Goal: Transaction & Acquisition: Purchase product/service

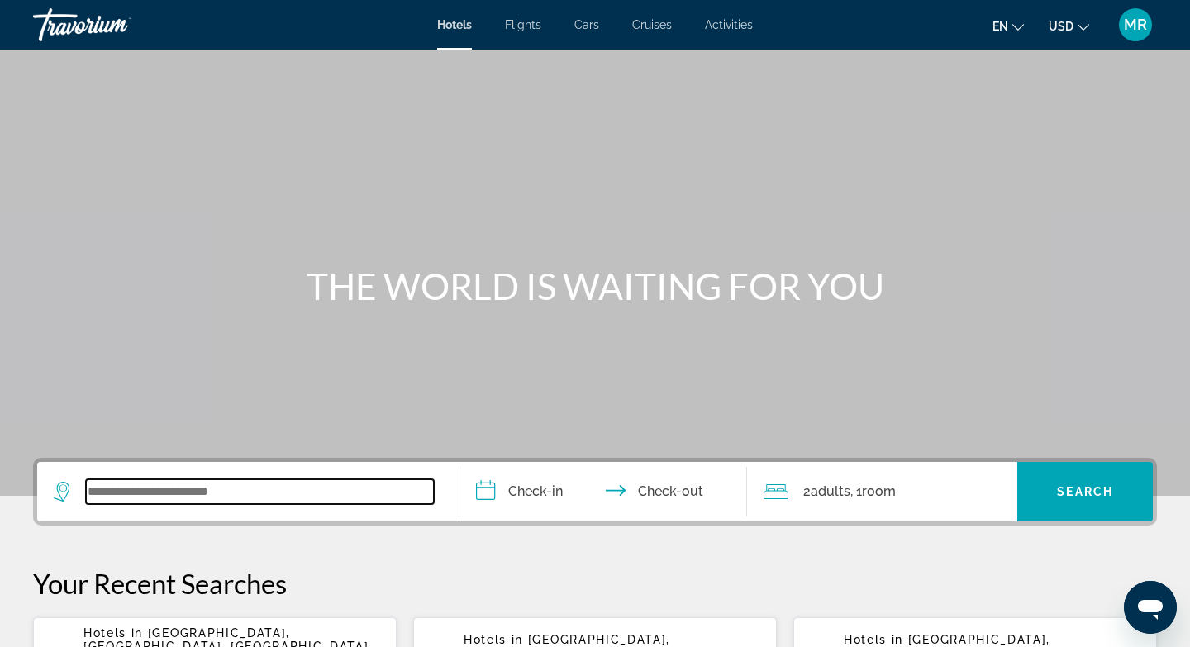
click at [122, 487] on input "Search widget" at bounding box center [260, 491] width 348 height 25
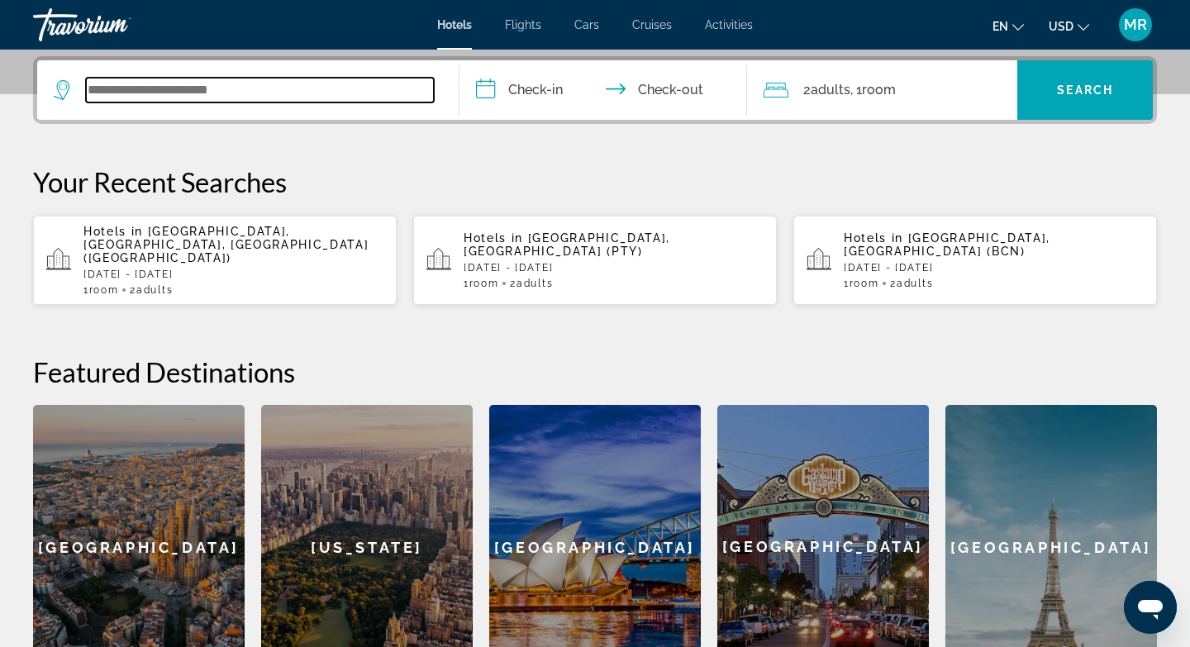
scroll to position [404, 0]
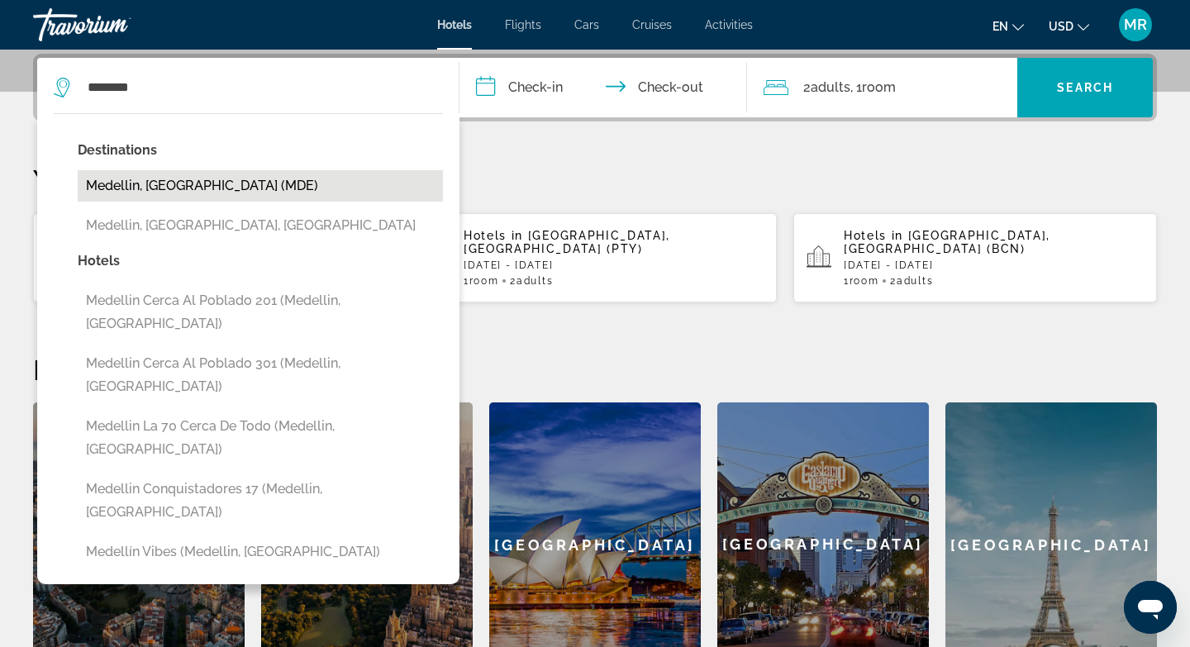
click at [249, 191] on button "Medellin, Colombia (MDE)" at bounding box center [260, 185] width 365 height 31
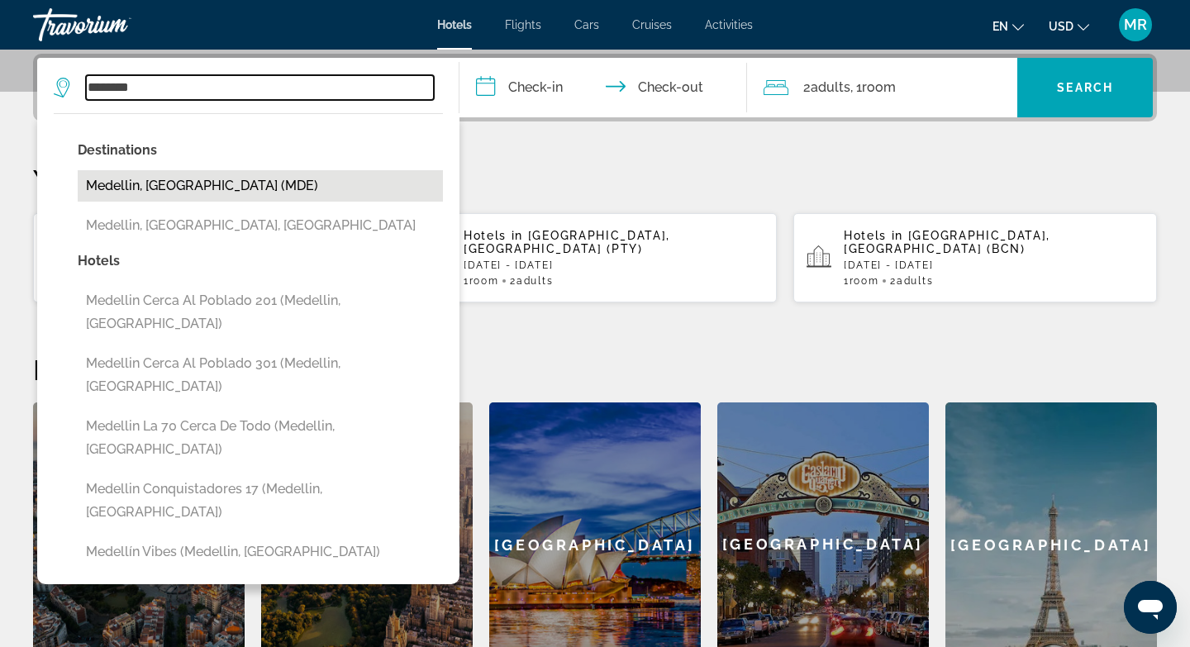
type input "**********"
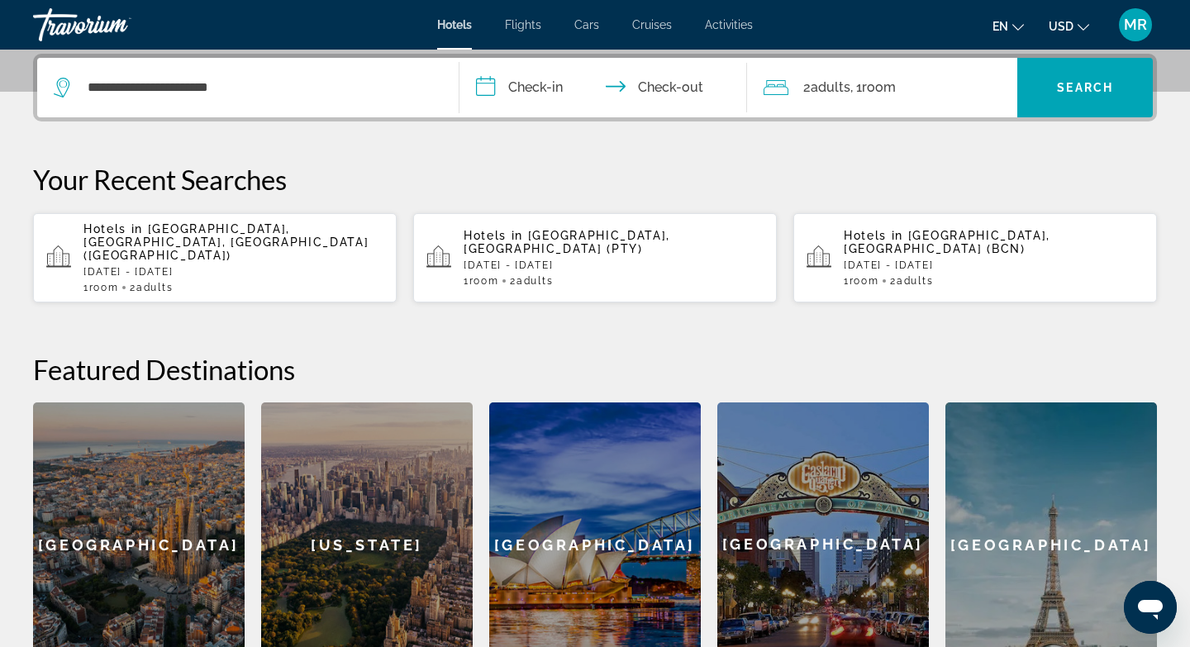
click at [485, 91] on input "**********" at bounding box center [607, 90] width 294 height 64
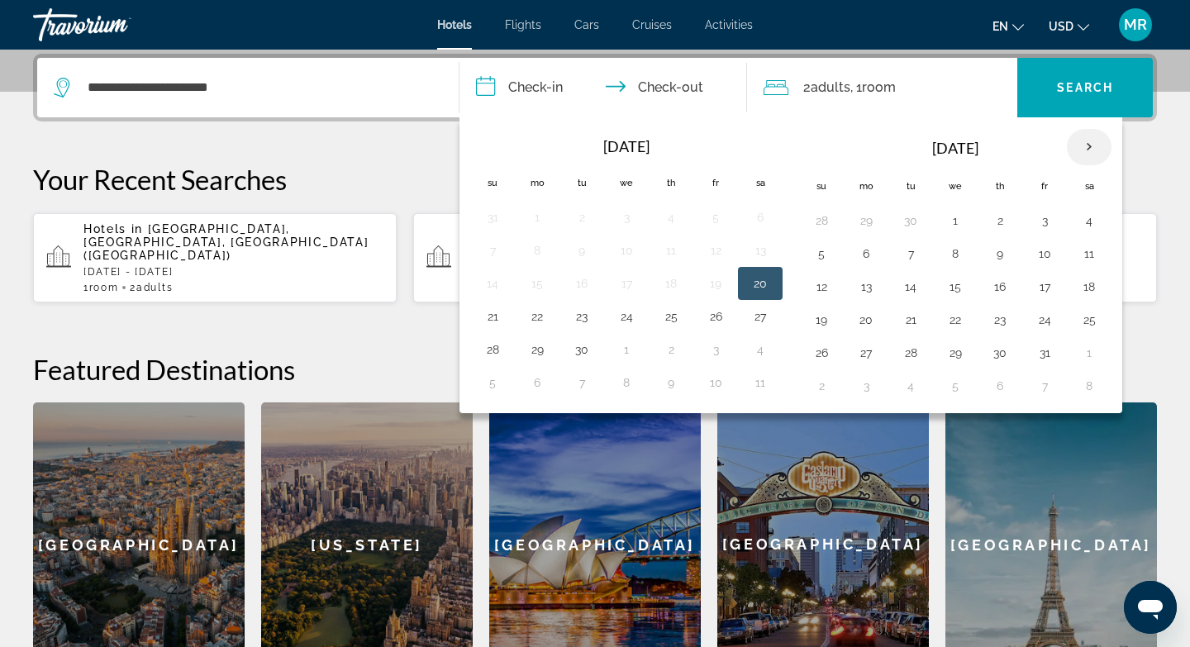
click at [1089, 145] on th "Next month" at bounding box center [1089, 147] width 45 height 36
click at [860, 359] on button "24" at bounding box center [866, 352] width 26 height 23
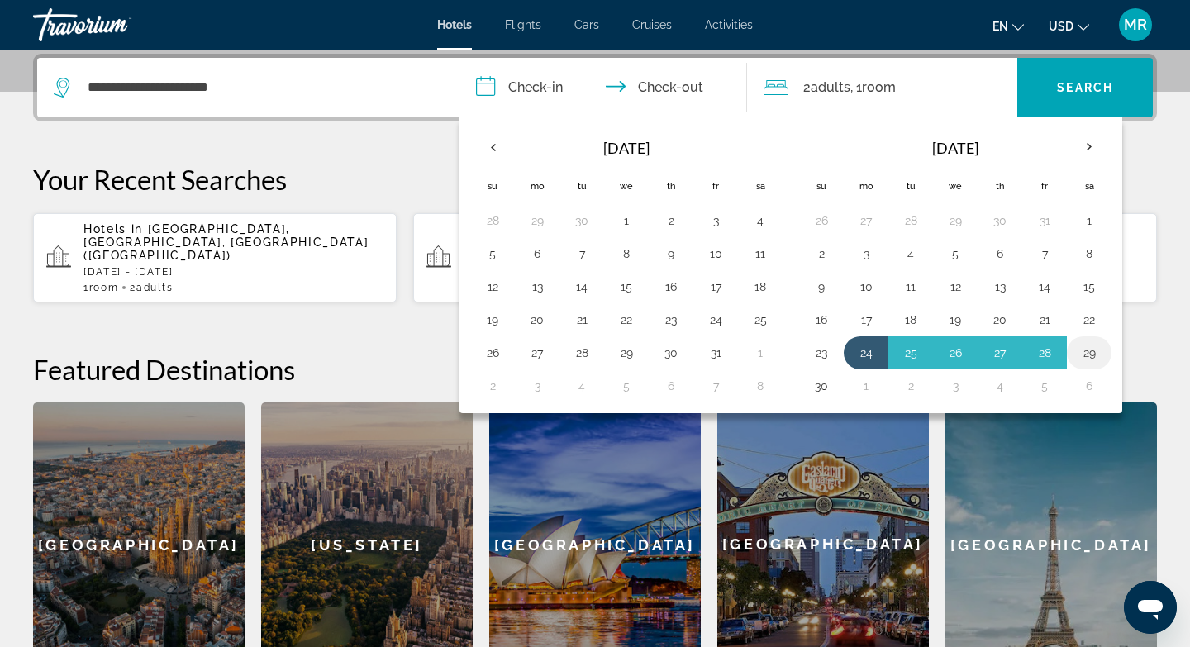
click at [1092, 354] on button "29" at bounding box center [1089, 352] width 26 height 23
type input "**********"
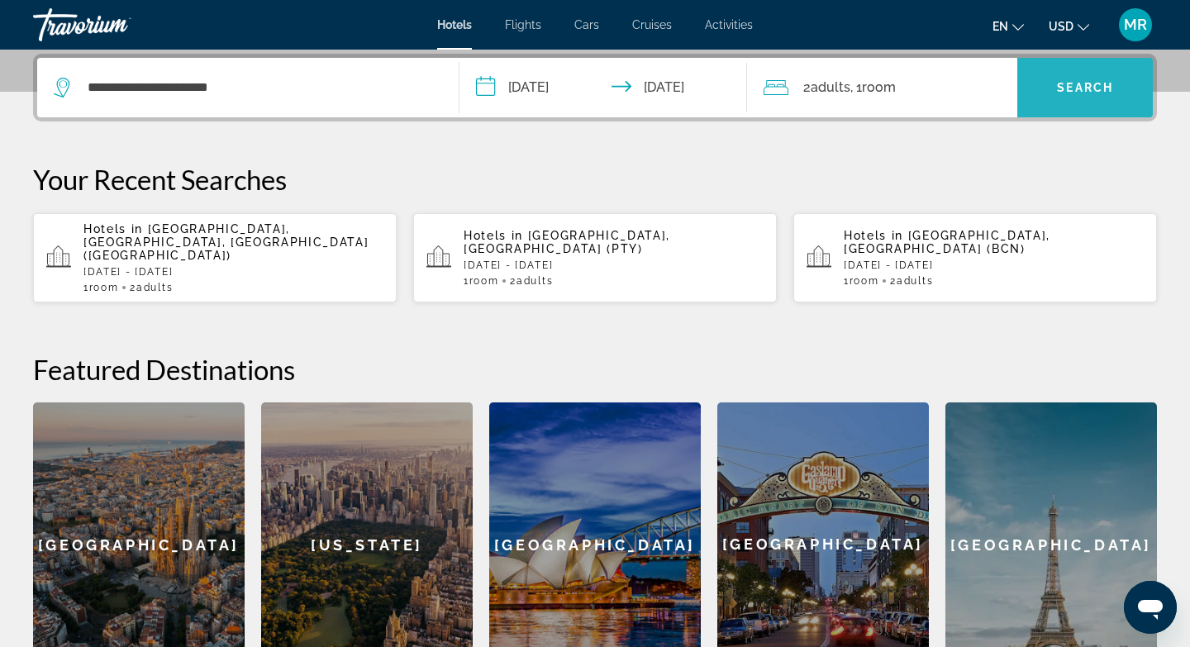
click at [1092, 95] on span "Search widget" at bounding box center [1085, 88] width 136 height 40
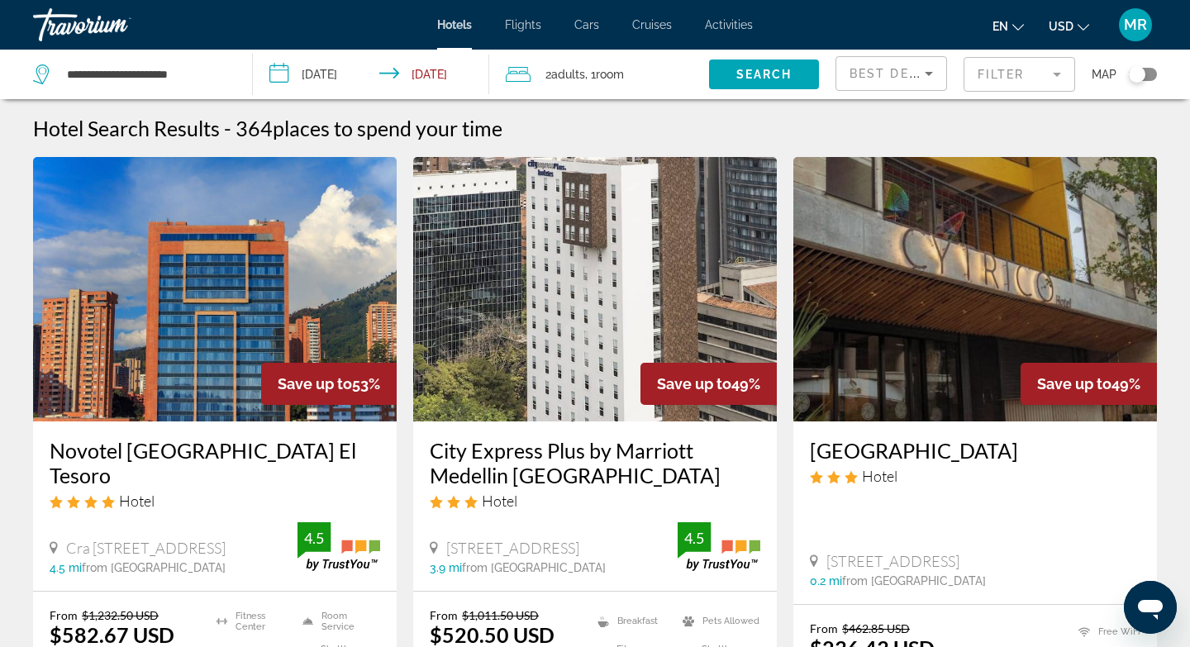
click at [1028, 75] on mat-form-field "Filter" at bounding box center [1020, 74] width 112 height 35
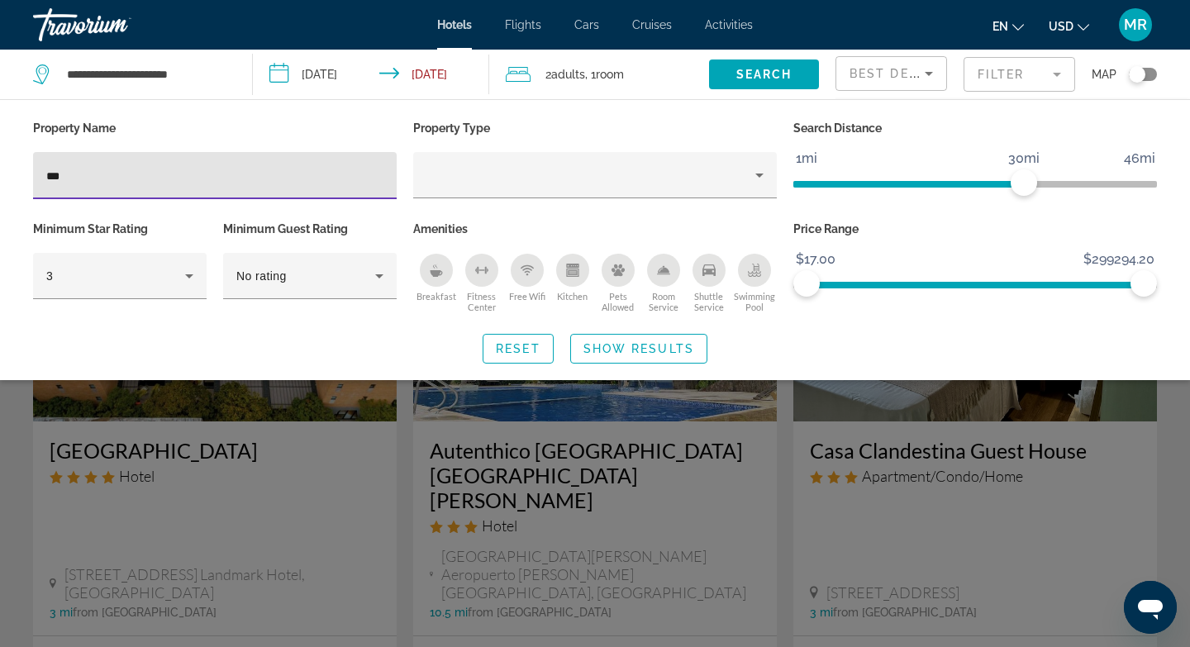
type input "***"
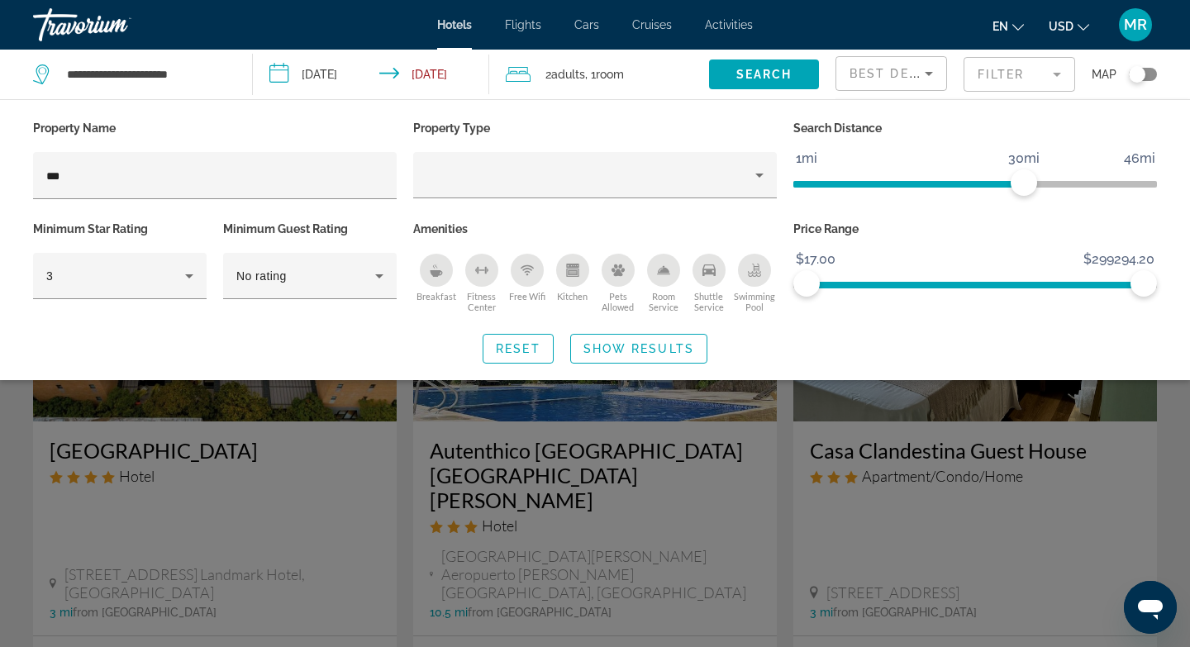
click at [204, 569] on div "Search widget" at bounding box center [595, 447] width 1190 height 399
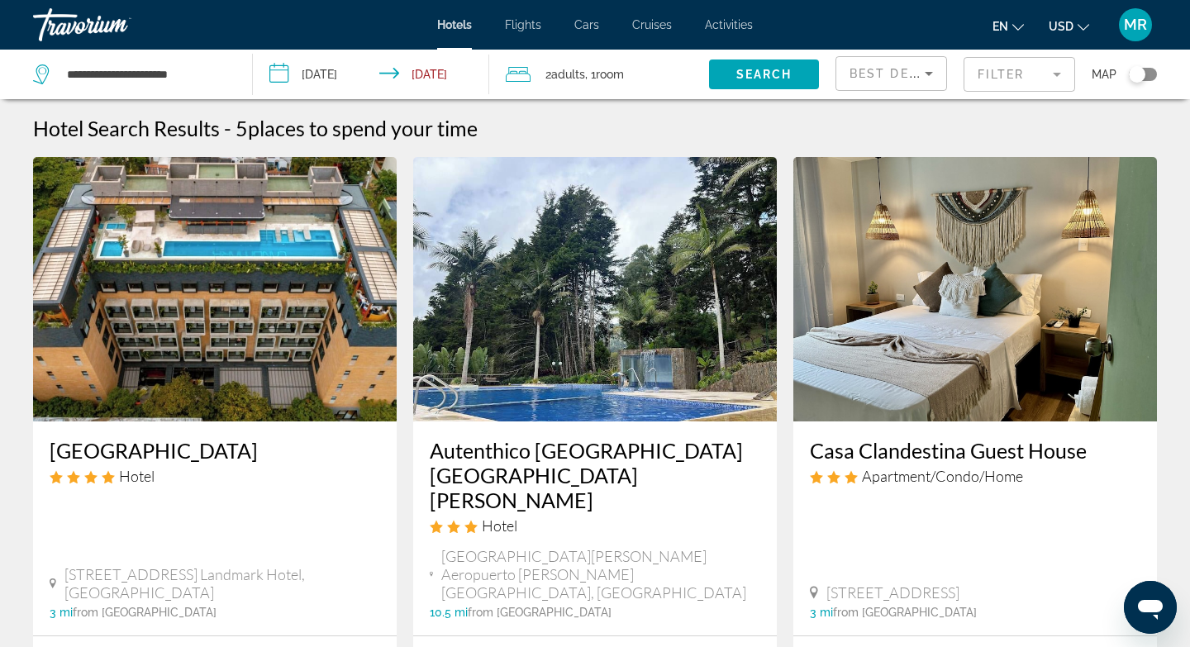
click at [226, 524] on div "Landmark Hotel Hotel Calle 14 # 43D 85 Landmark Hotel, Medellin 3 mi from Medel…" at bounding box center [215, 529] width 364 height 214
click at [253, 348] on img "Main content" at bounding box center [215, 289] width 364 height 264
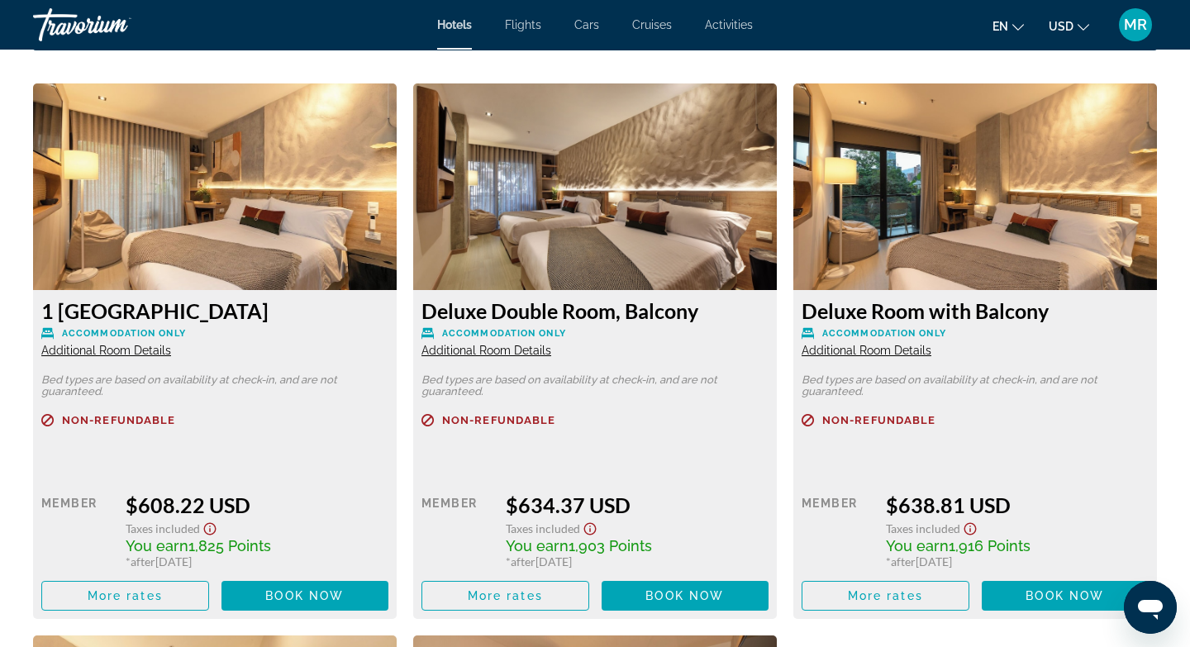
scroll to position [2208, 0]
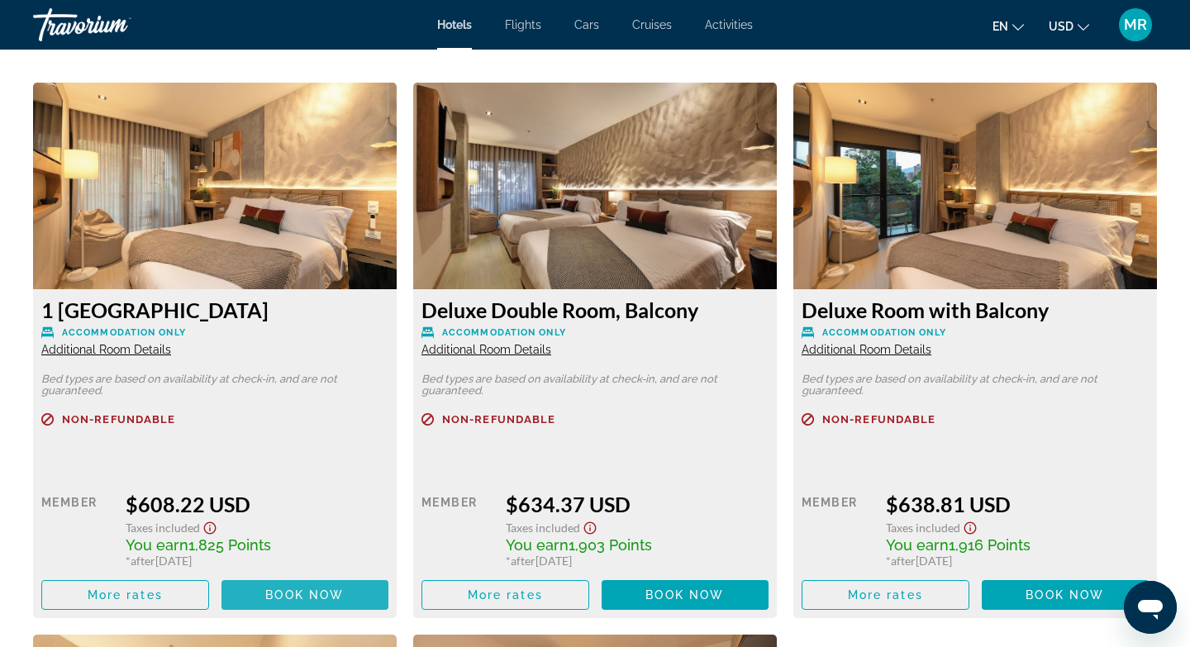
click at [307, 588] on span "Book now" at bounding box center [304, 594] width 79 height 13
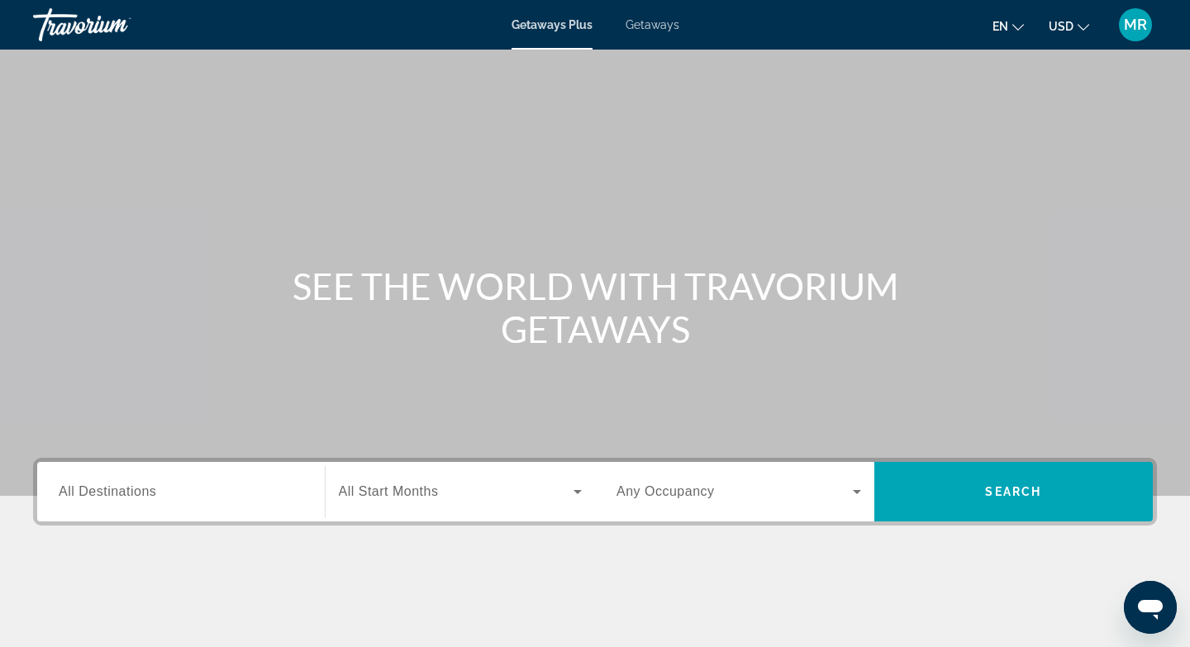
click at [647, 25] on span "Getaways" at bounding box center [653, 24] width 54 height 13
click at [119, 486] on span "All Destinations" at bounding box center [108, 491] width 98 height 14
click at [119, 486] on input "Destination All Destinations" at bounding box center [181, 493] width 245 height 20
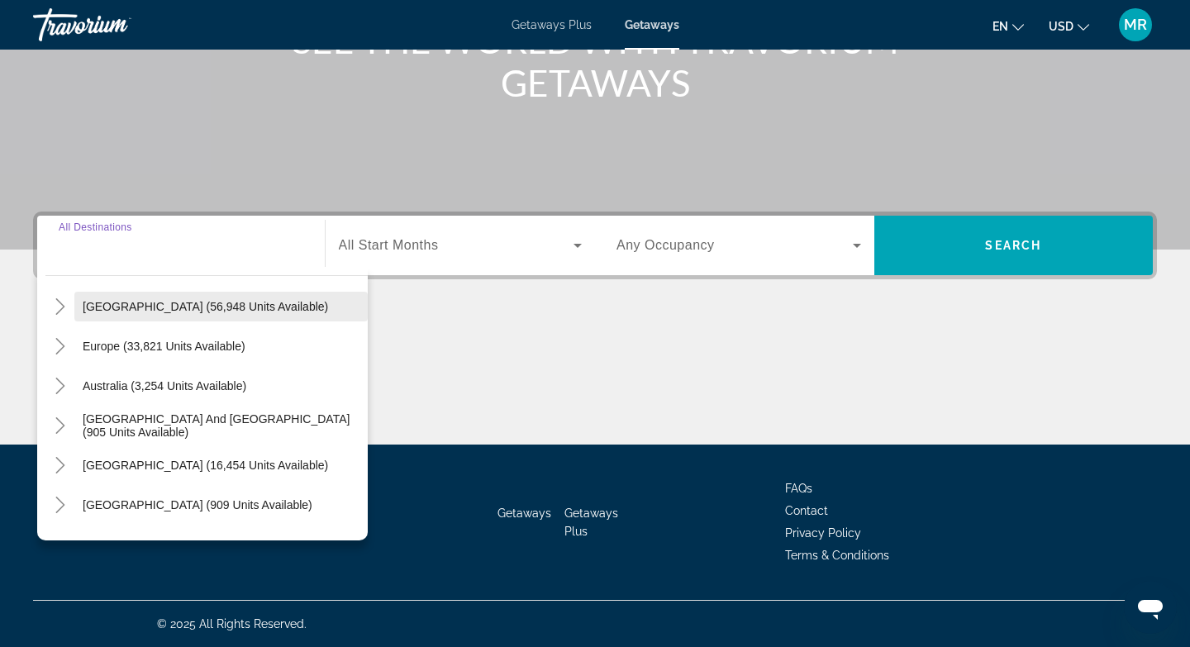
scroll to position [179, 0]
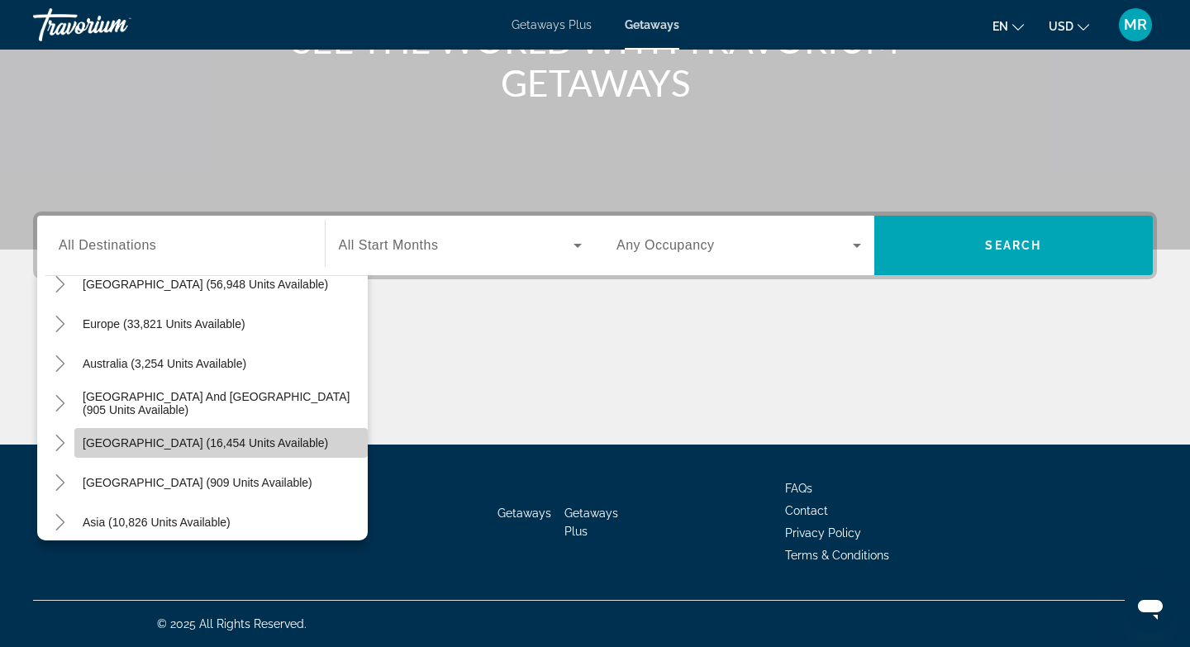
click at [199, 441] on span "South America (16,454 units available)" at bounding box center [205, 442] width 245 height 13
type input "**********"
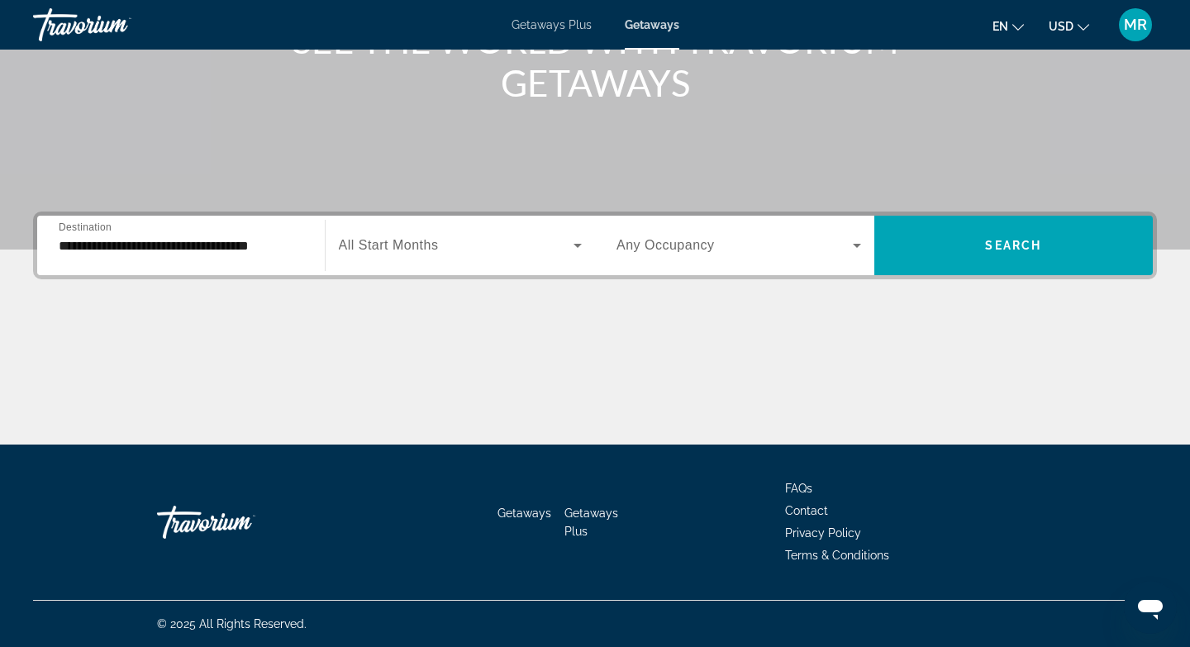
click at [427, 246] on span "All Start Months" at bounding box center [389, 245] width 100 height 14
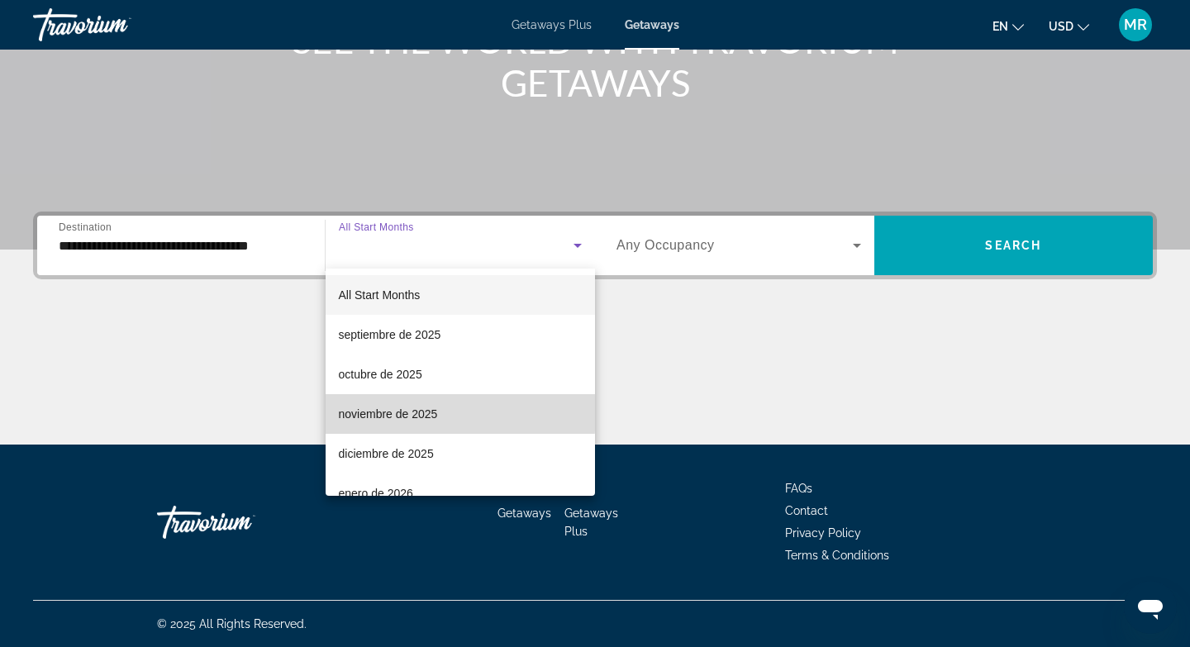
click at [403, 413] on span "noviembre de 2025" at bounding box center [388, 414] width 99 height 20
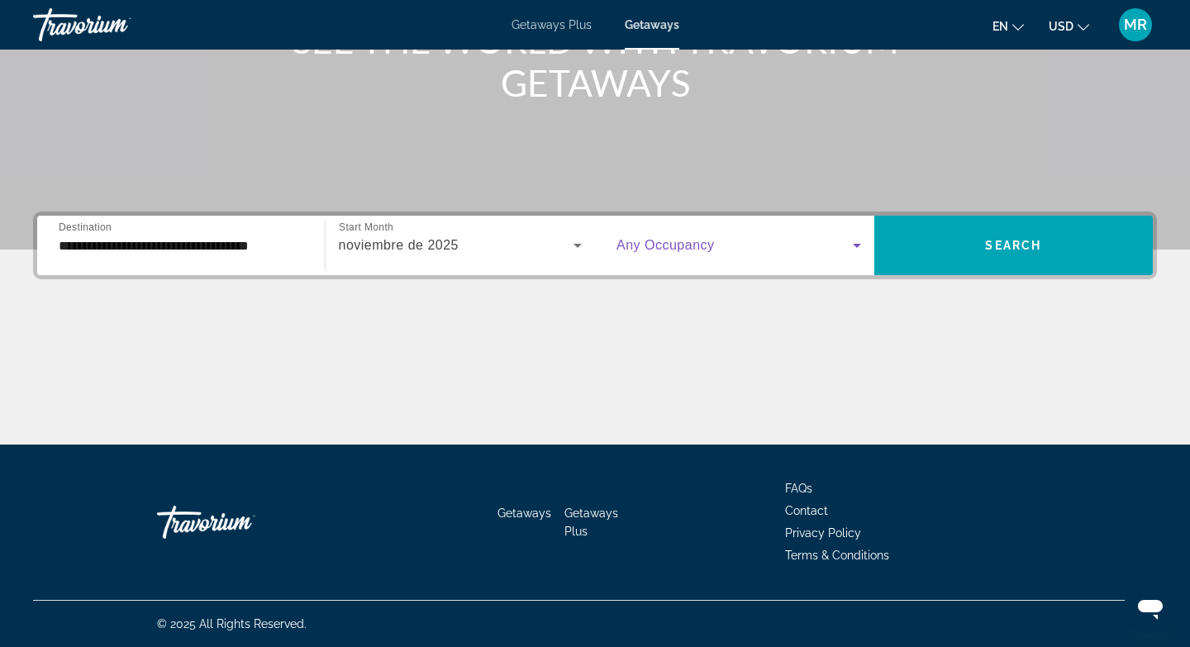
click at [832, 244] on span "Search widget" at bounding box center [735, 246] width 236 height 20
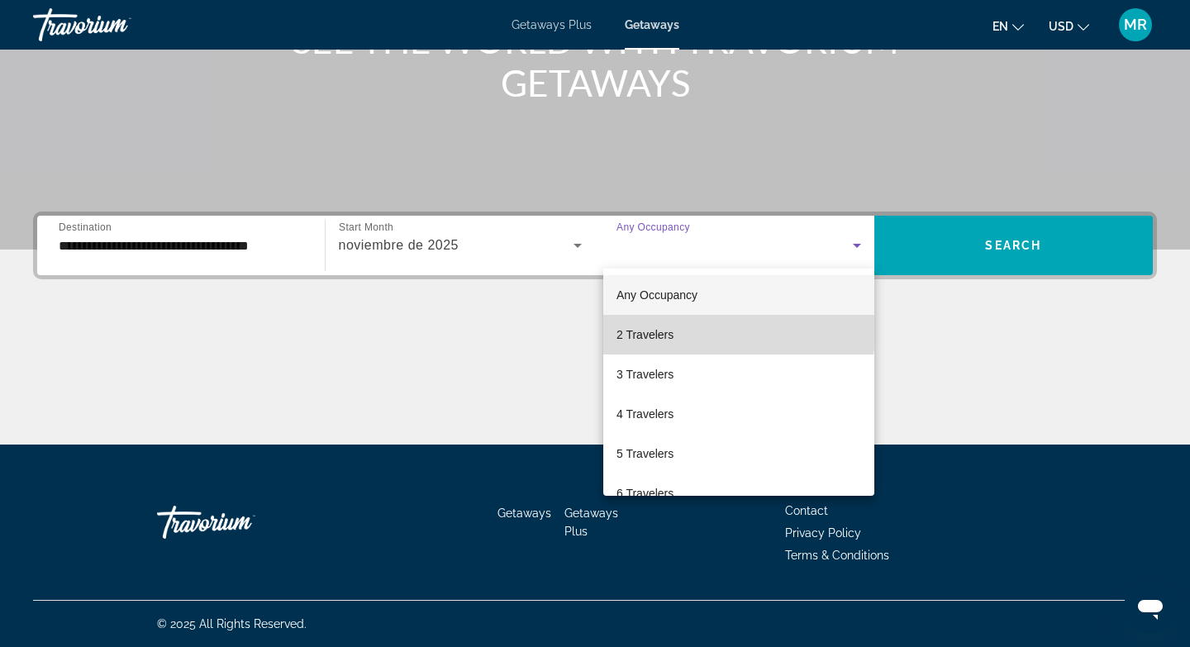
click at [666, 329] on span "2 Travelers" at bounding box center [645, 335] width 57 height 20
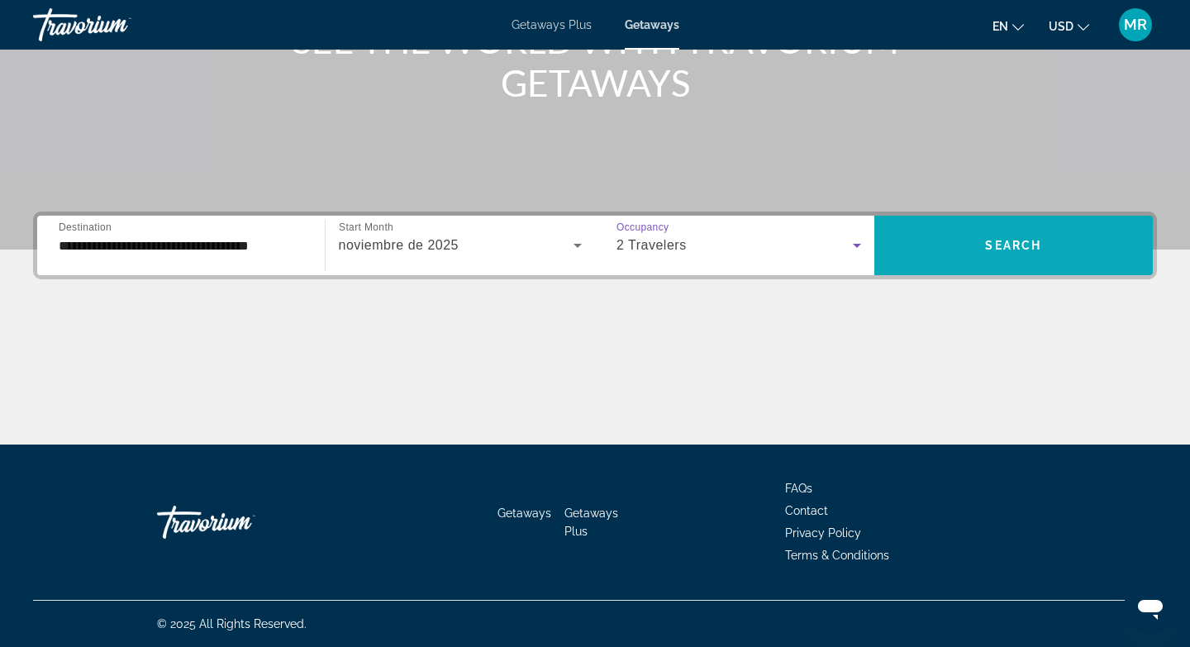
click at [944, 244] on span "Search widget" at bounding box center [1013, 246] width 279 height 40
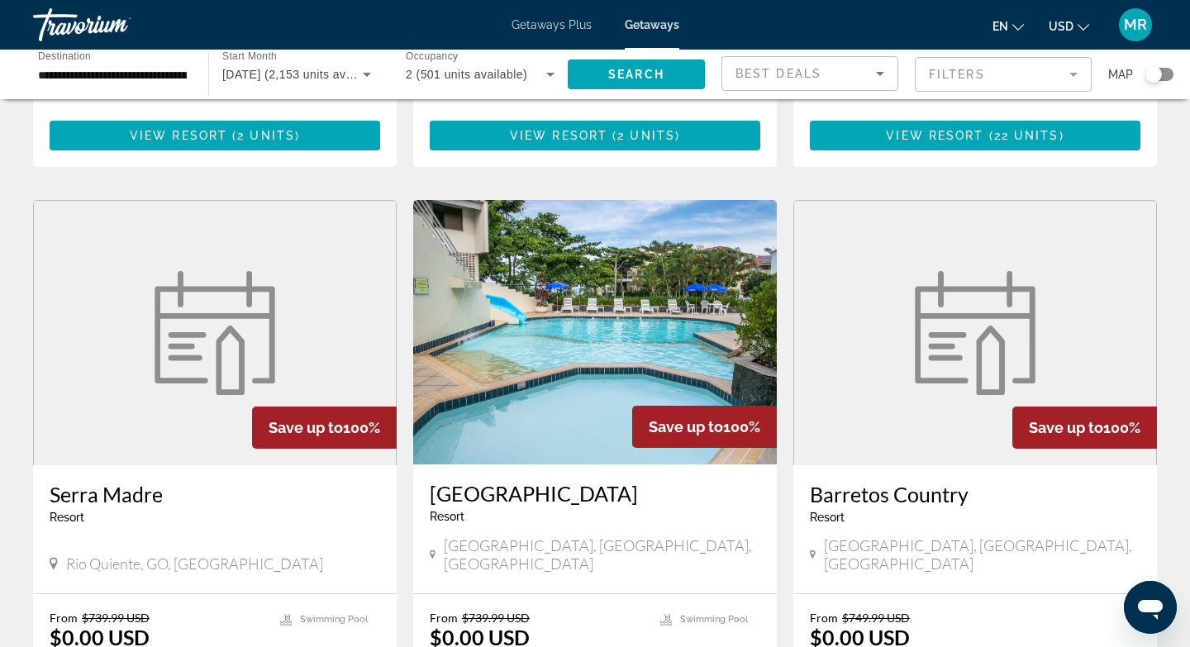
scroll to position [2053, 0]
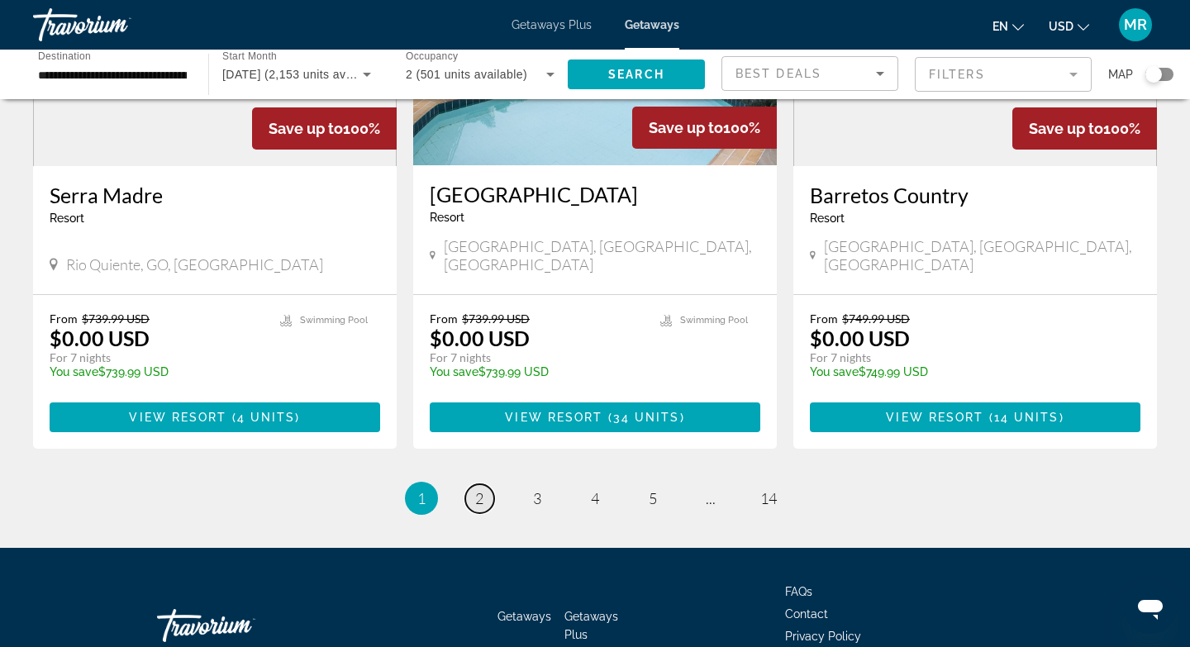
click at [475, 489] on span "2" at bounding box center [479, 498] width 8 height 18
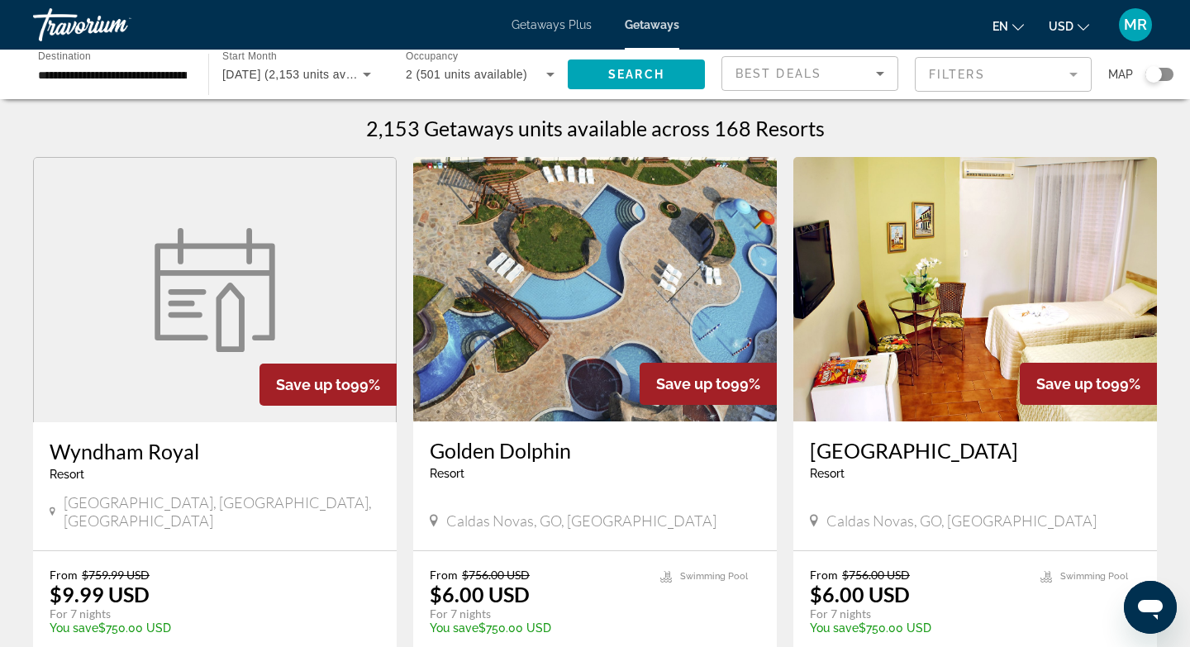
click at [944, 78] on mat-form-field "Filters" at bounding box center [1003, 74] width 177 height 35
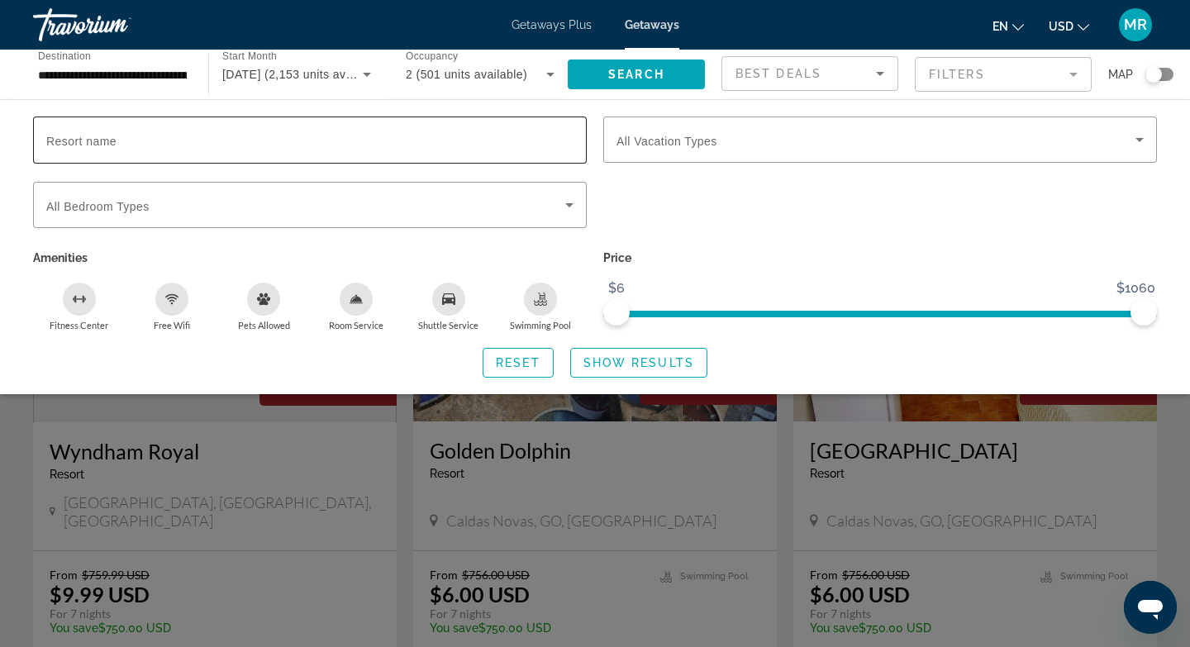
click at [78, 140] on span "Resort name" at bounding box center [81, 141] width 70 height 13
click at [78, 140] on input "Resort name" at bounding box center [309, 141] width 527 height 20
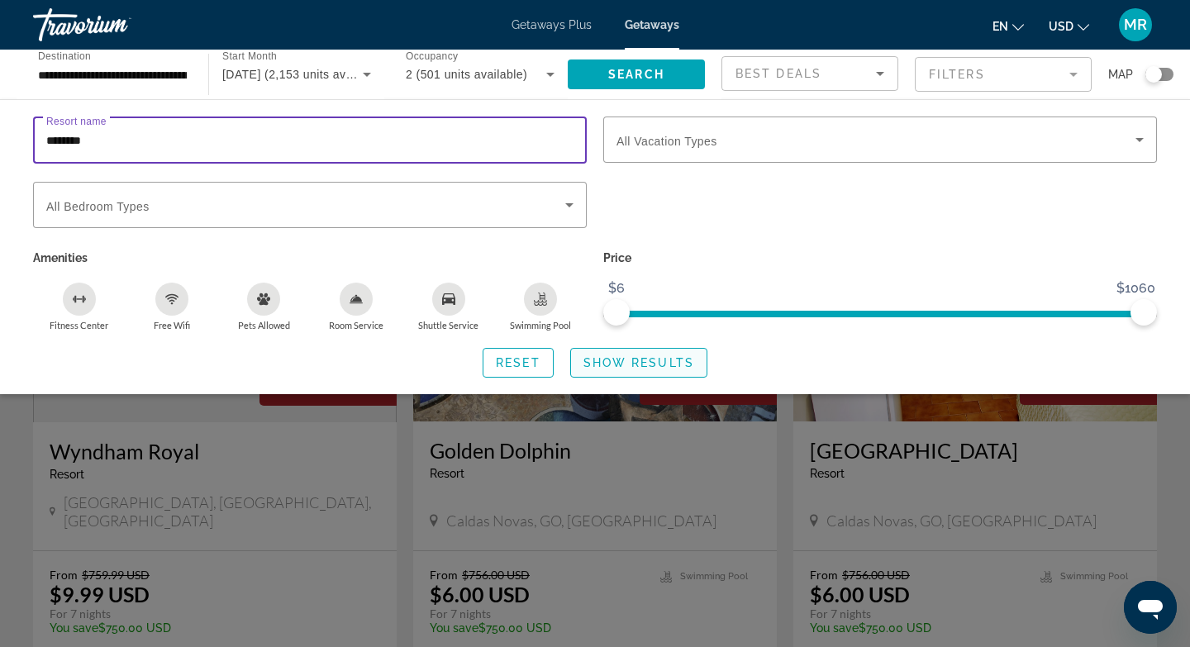
type input "********"
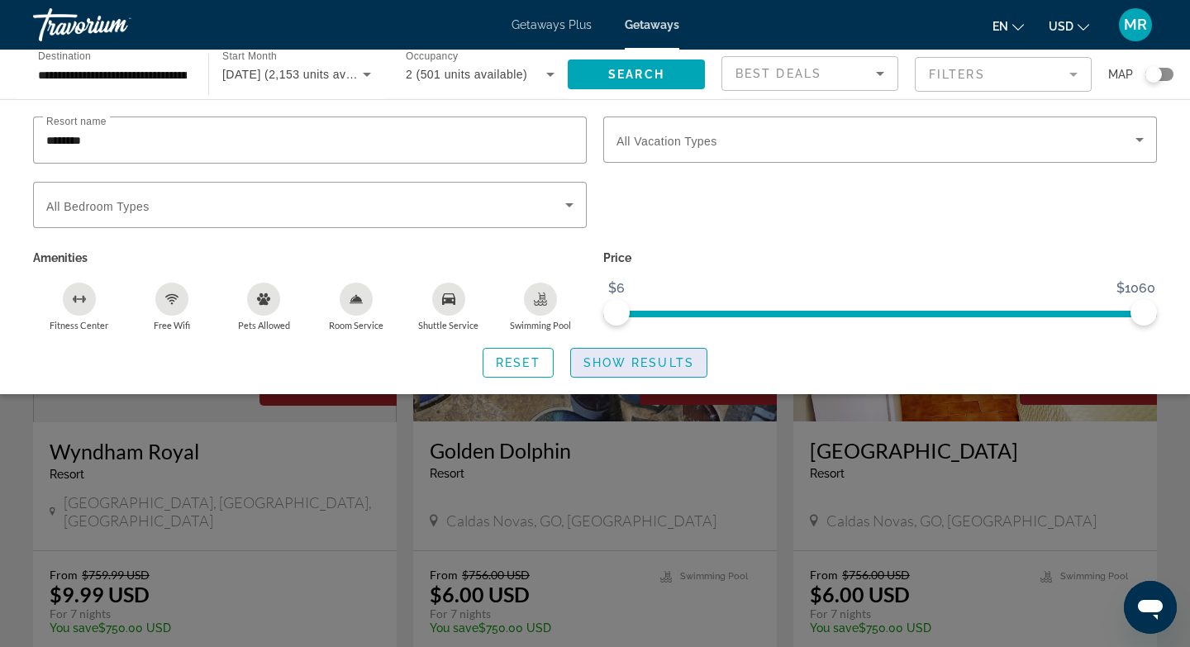
click at [607, 359] on span "Show Results" at bounding box center [639, 362] width 111 height 13
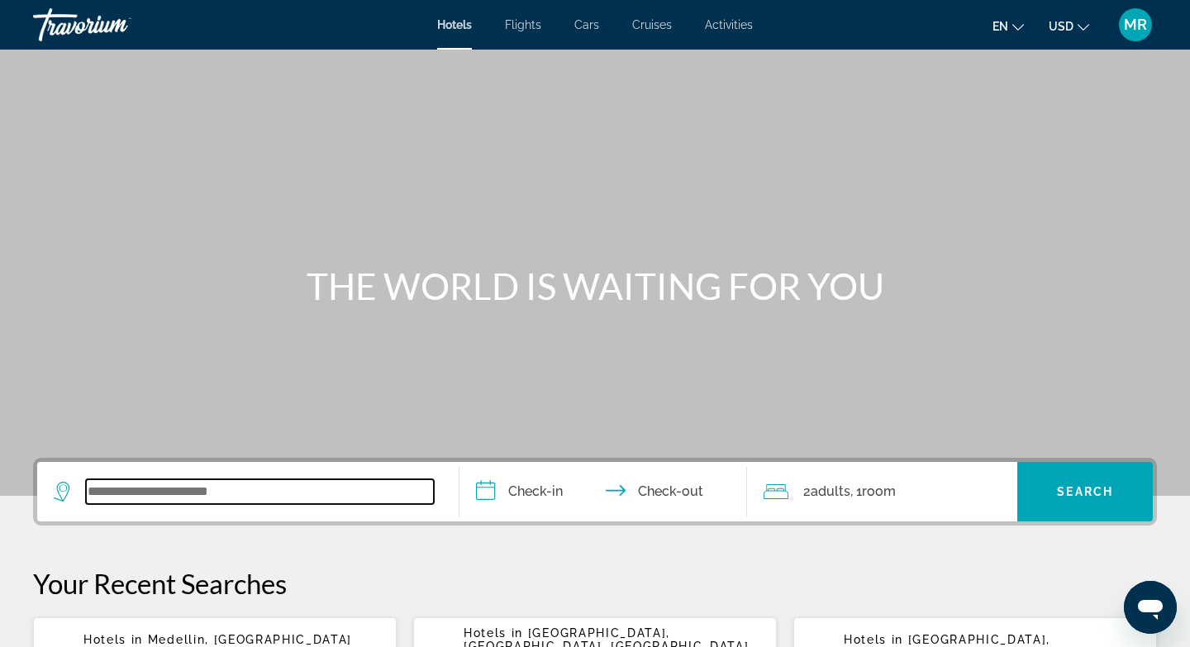
click at [119, 503] on input "Search widget" at bounding box center [260, 491] width 348 height 25
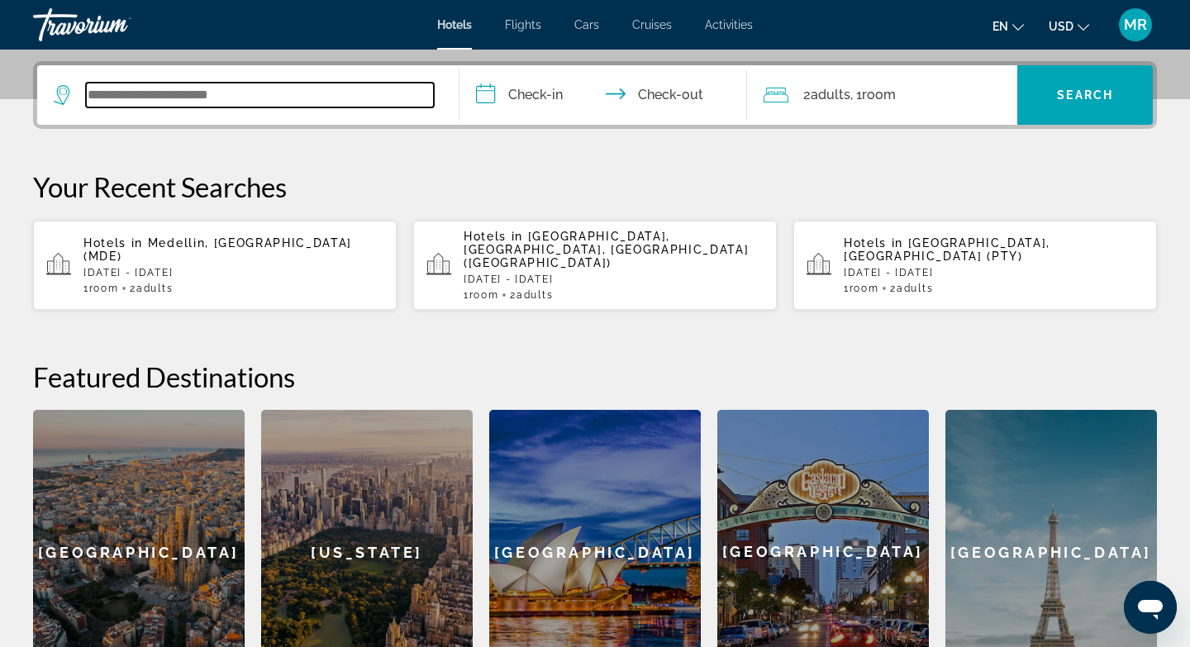
scroll to position [404, 0]
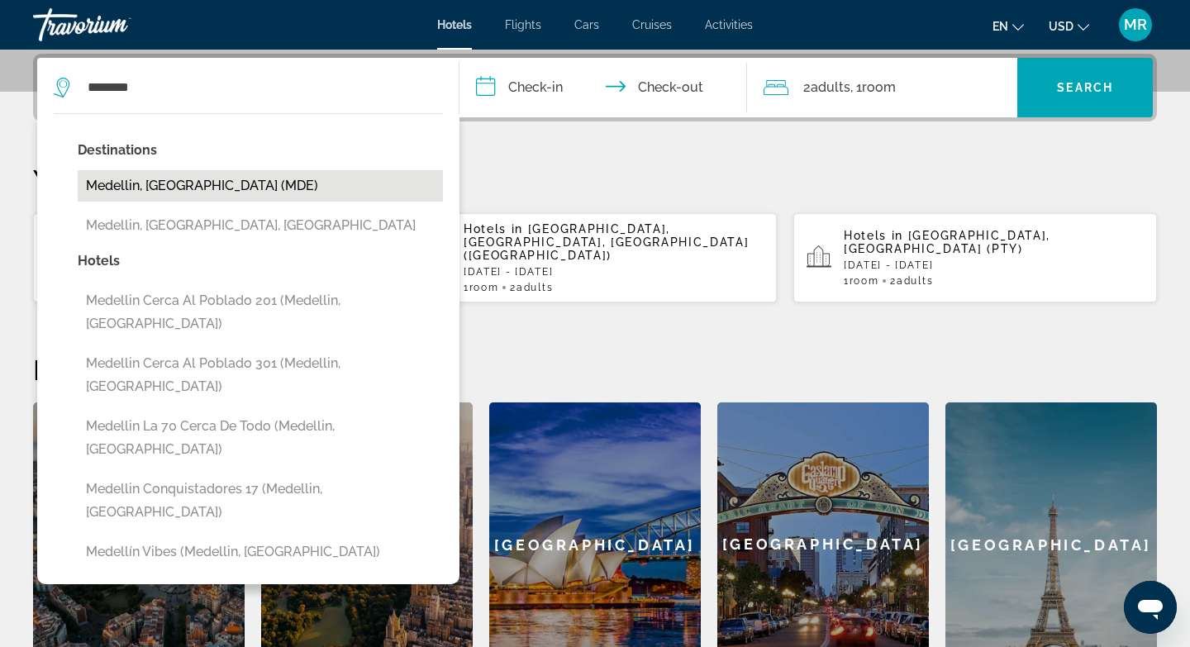
click at [223, 188] on button "Medellin, [GEOGRAPHIC_DATA] (MDE)" at bounding box center [260, 185] width 365 height 31
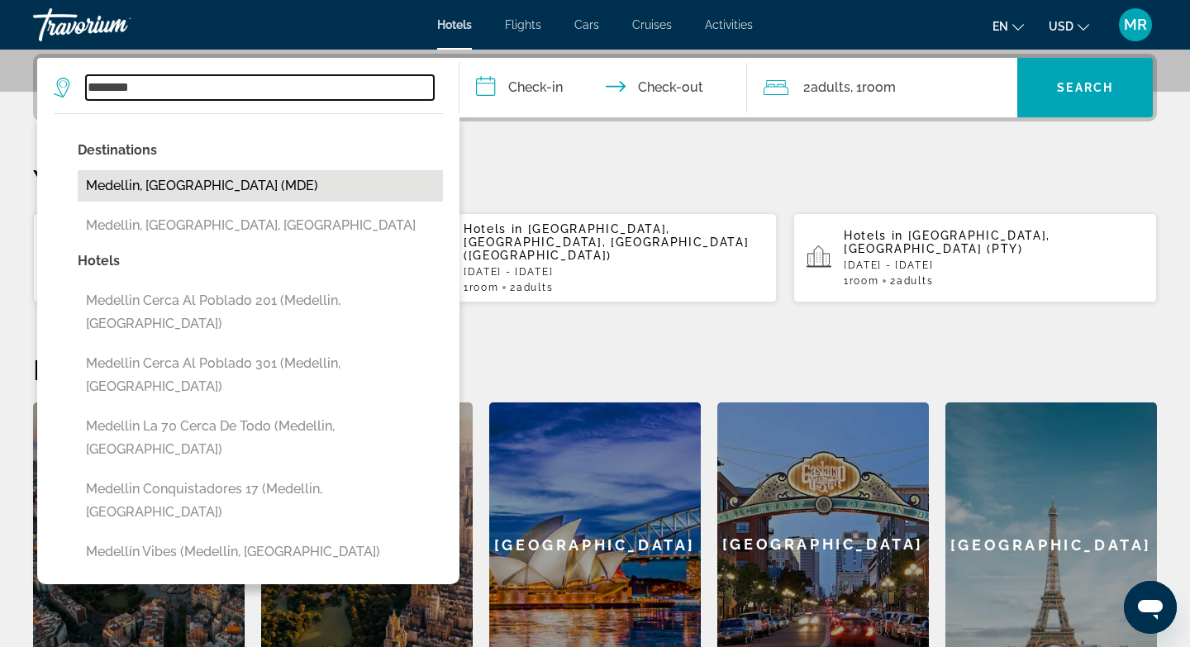
type input "**********"
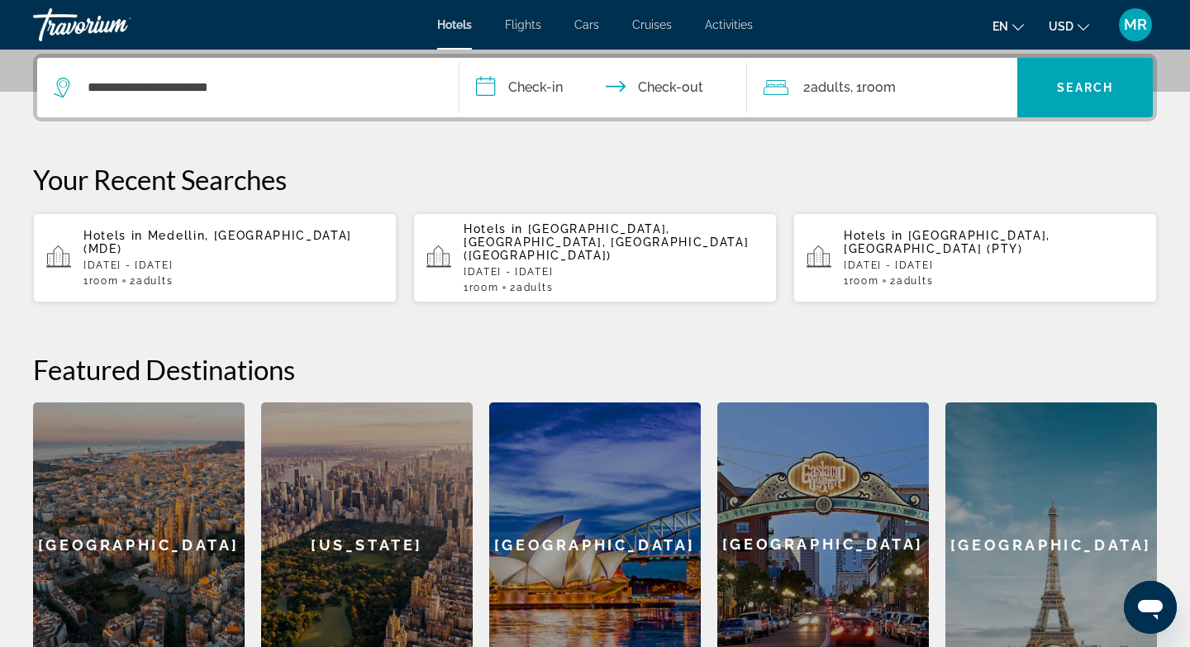
click at [482, 93] on input "**********" at bounding box center [607, 90] width 294 height 64
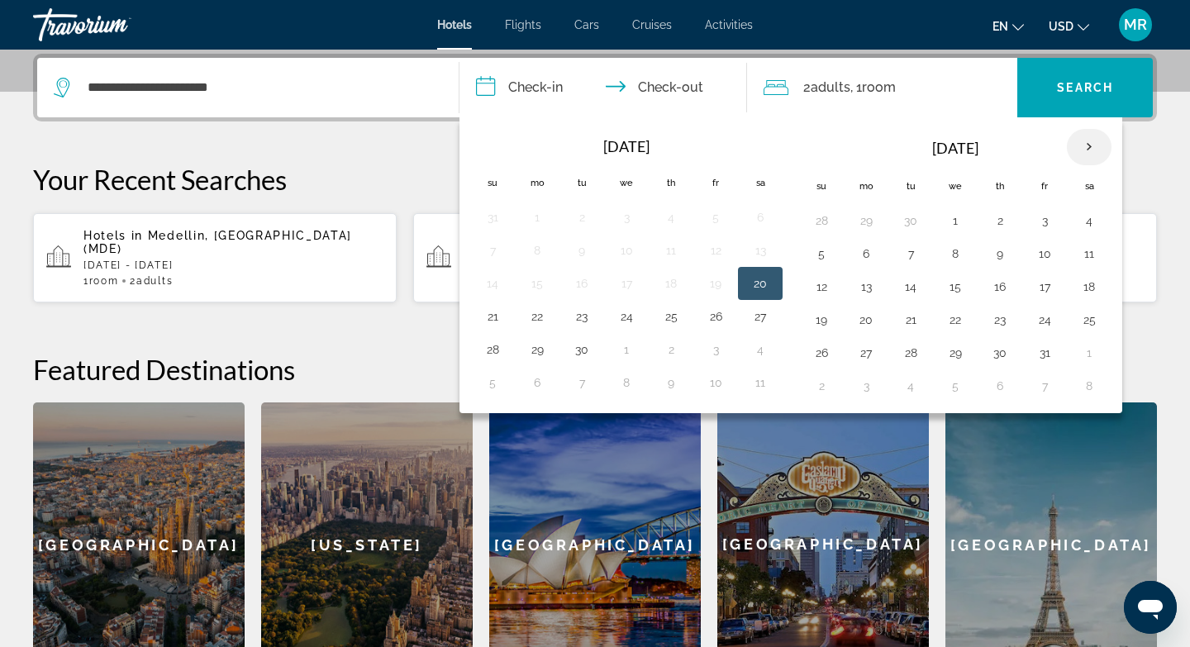
click at [1091, 141] on th "Next month" at bounding box center [1089, 147] width 45 height 36
click at [865, 356] on button "24" at bounding box center [866, 352] width 26 height 23
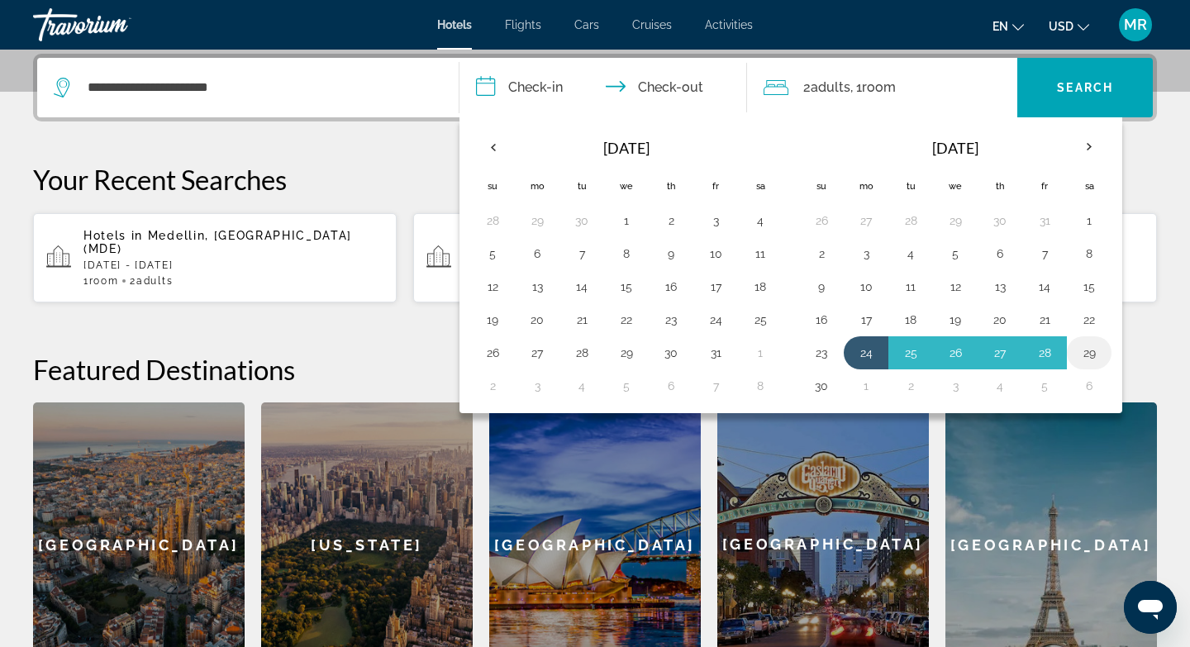
click at [1092, 352] on button "29" at bounding box center [1089, 352] width 26 height 23
type input "**********"
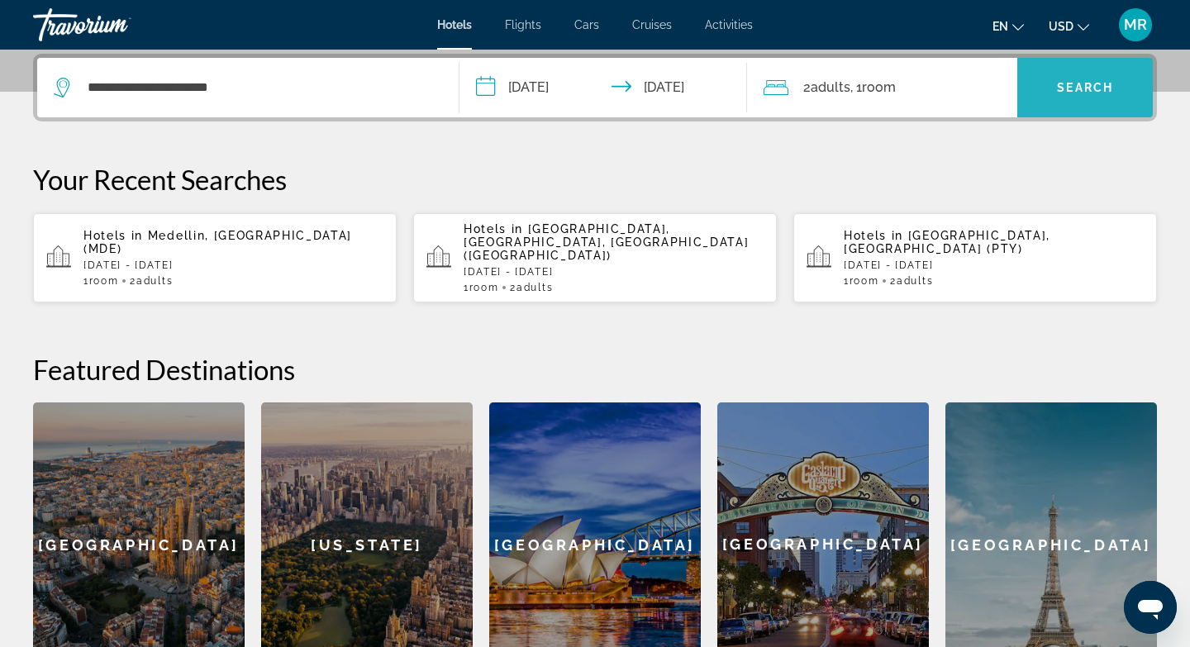
click at [1081, 75] on span "Search widget" at bounding box center [1085, 88] width 136 height 40
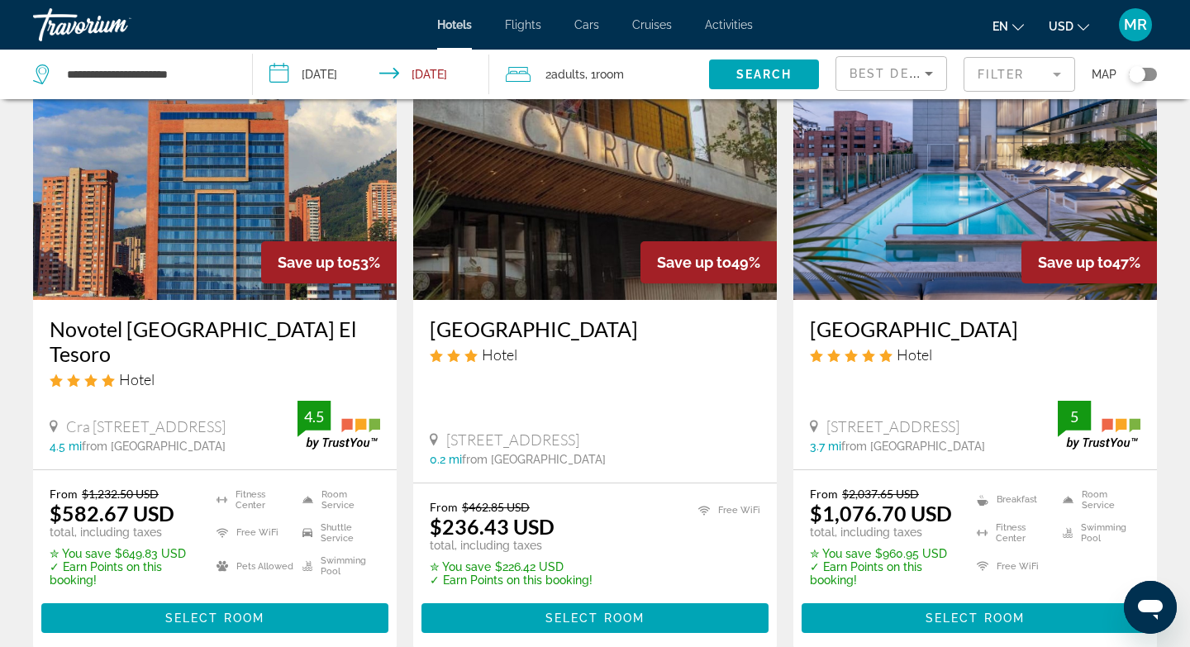
scroll to position [103, 0]
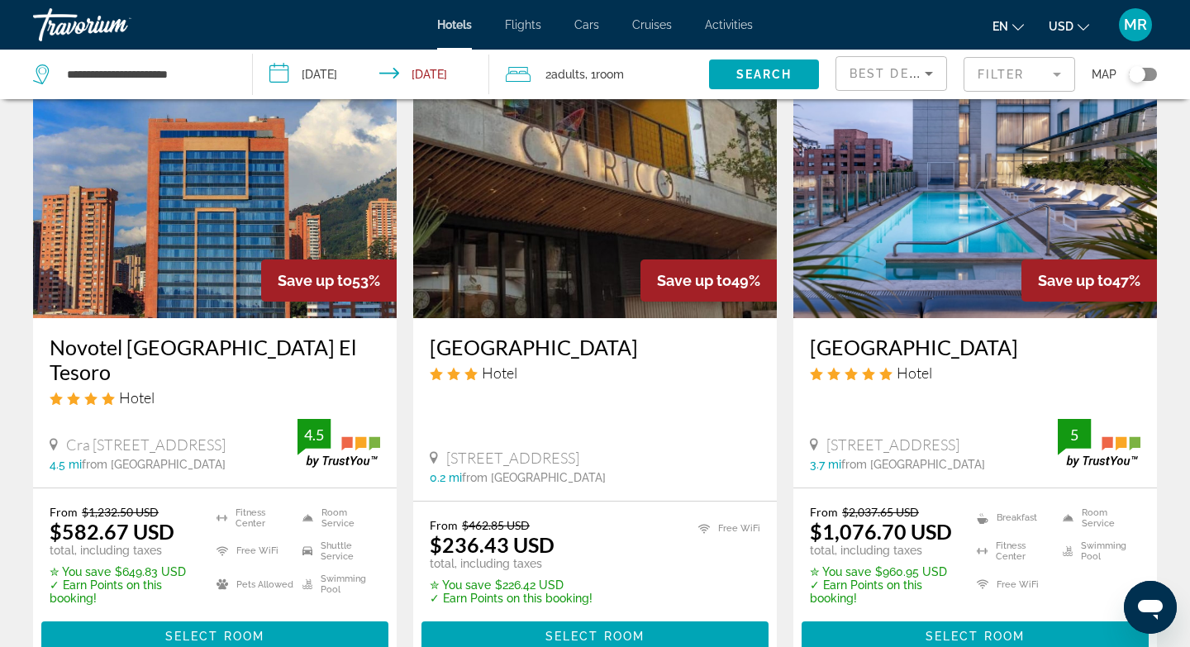
click at [1017, 80] on mat-form-field "Filter" at bounding box center [1020, 74] width 112 height 35
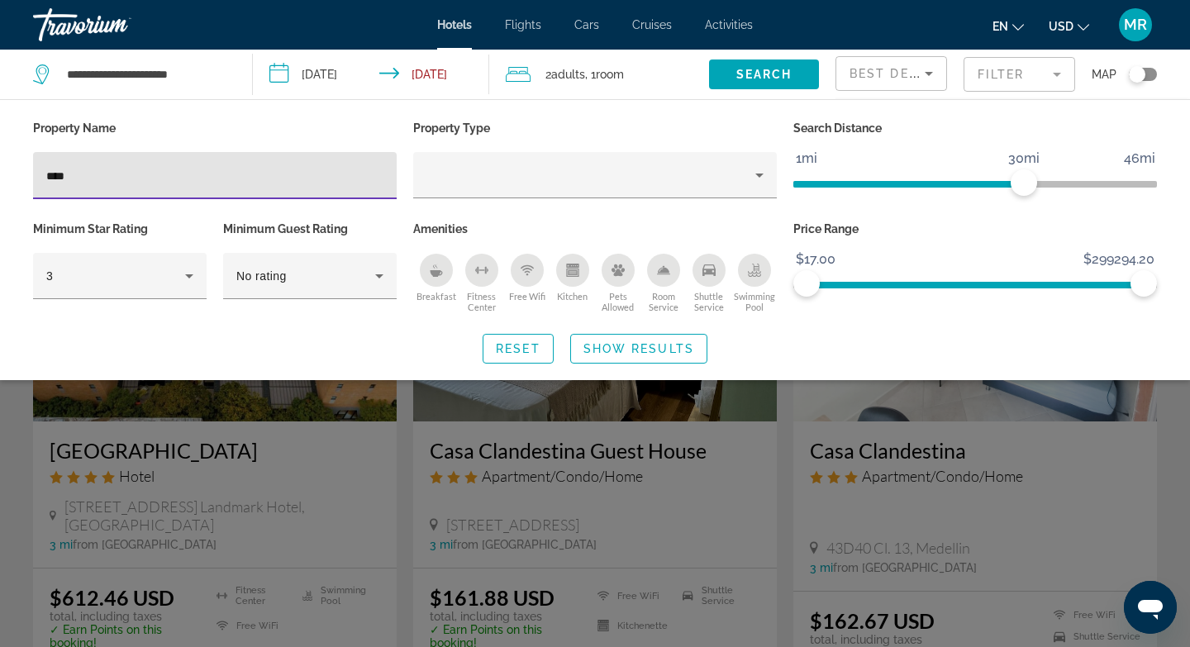
type input "****"
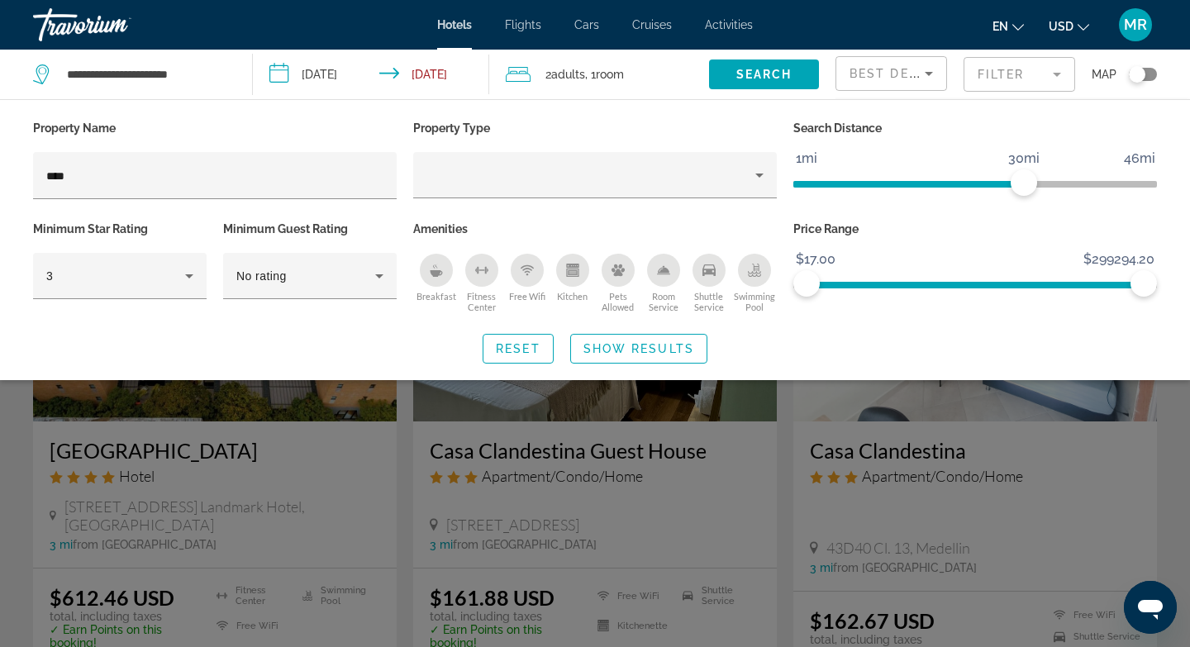
click at [132, 495] on div "Search widget" at bounding box center [595, 447] width 1190 height 399
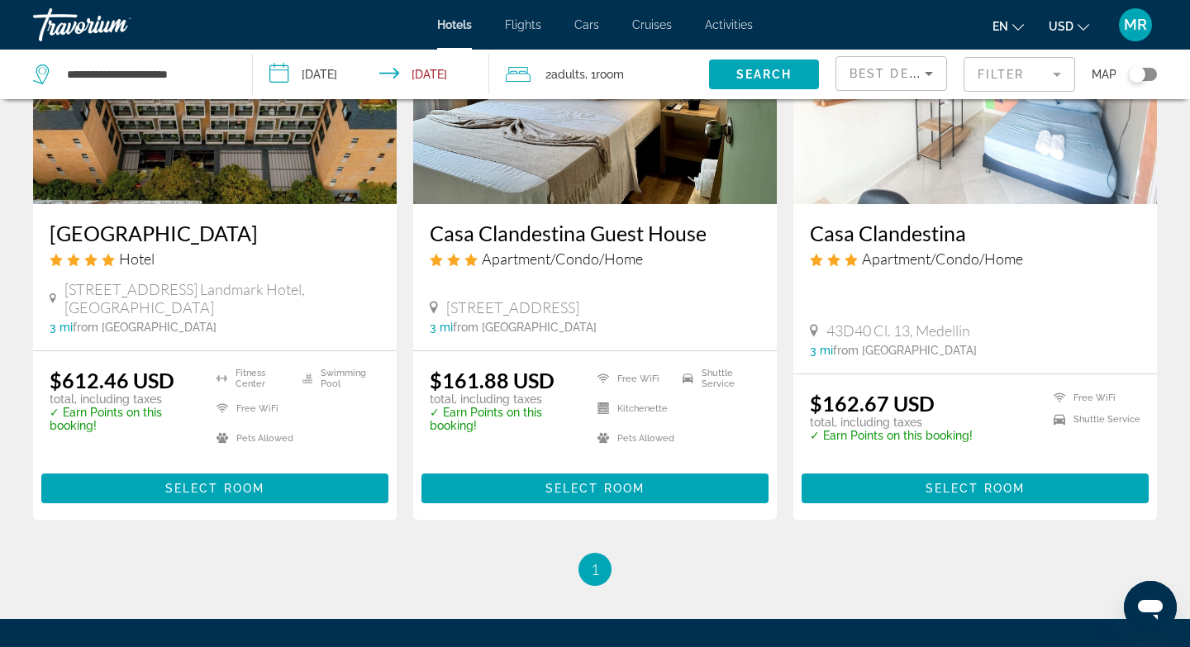
scroll to position [201, 0]
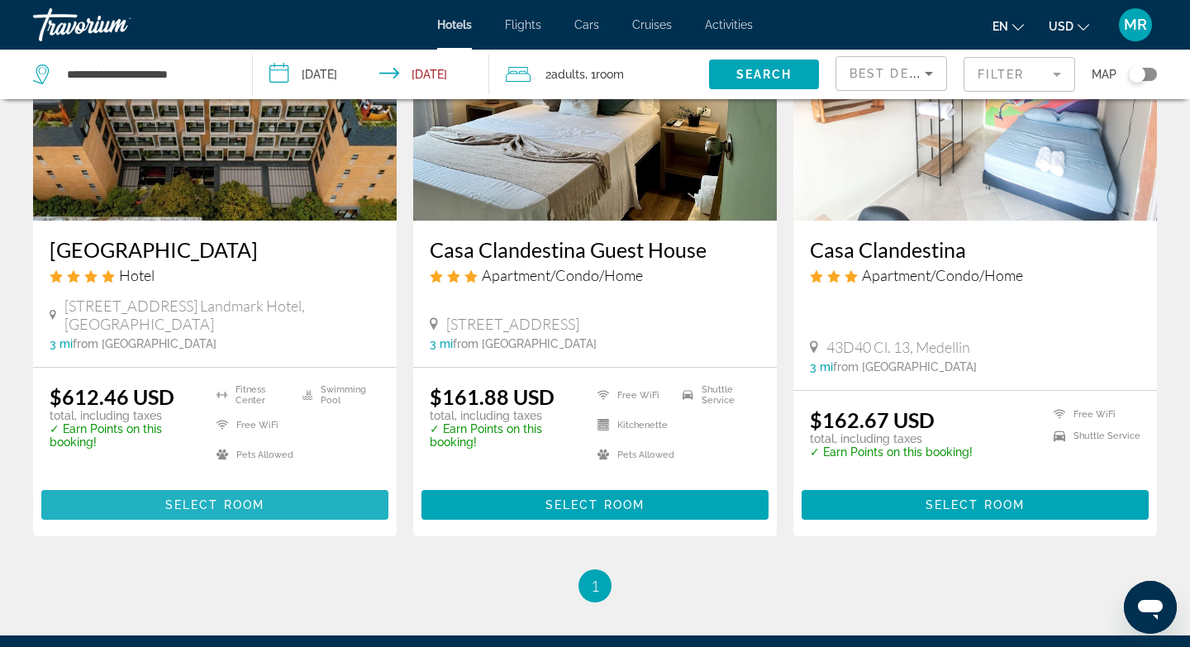
click at [202, 498] on span "Select Room" at bounding box center [214, 504] width 99 height 13
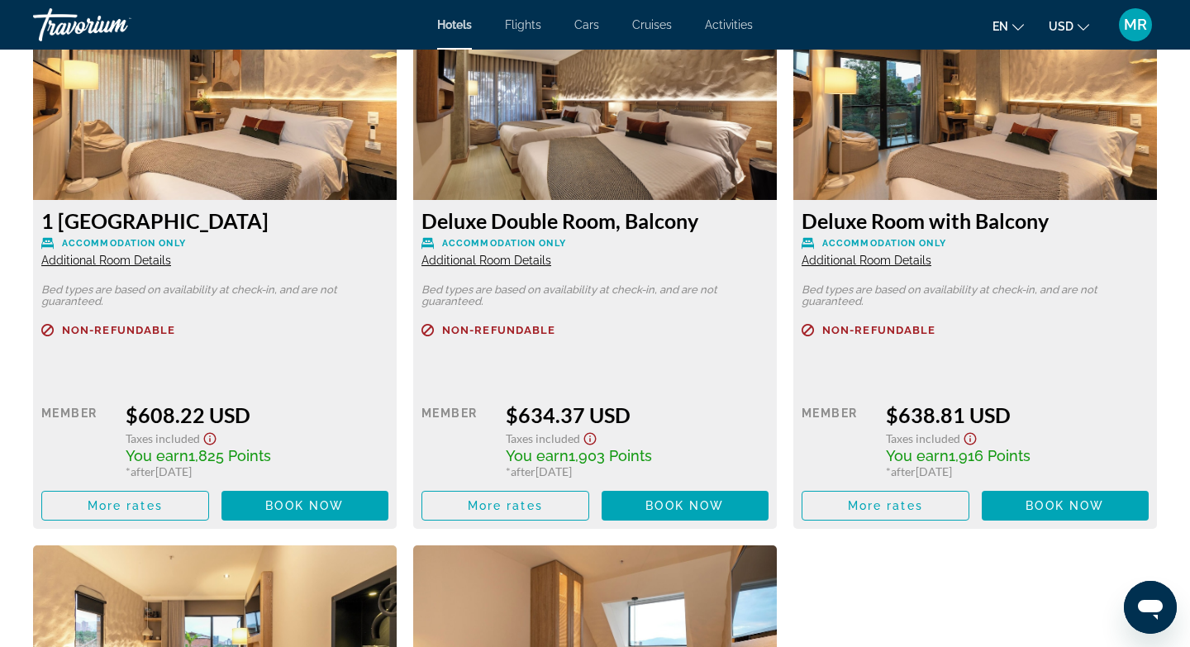
scroll to position [2330, 0]
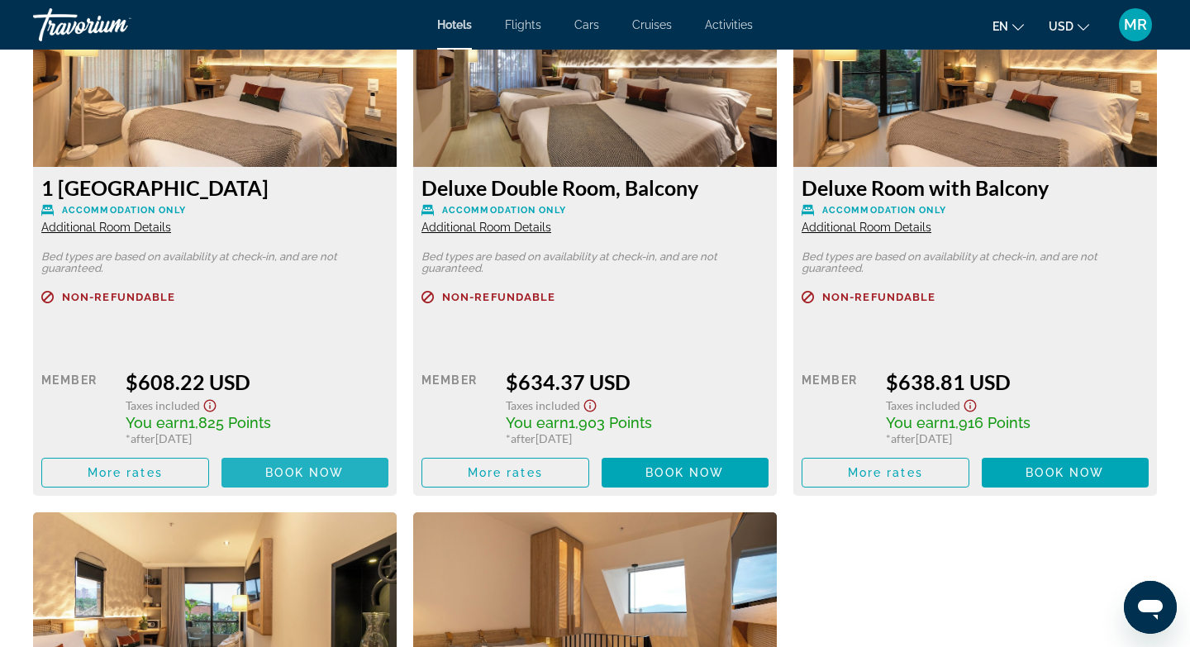
click at [291, 466] on span "Book now" at bounding box center [304, 472] width 79 height 13
